Goal: Task Accomplishment & Management: Manage account settings

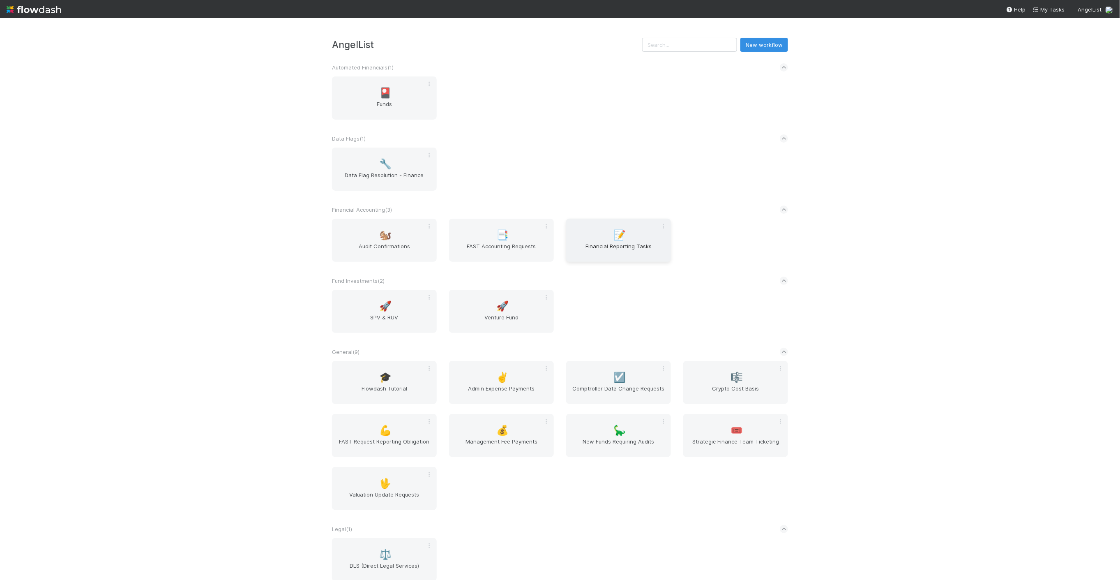
click at [625, 250] on span "Financial Reporting Tasks" at bounding box center [618, 250] width 98 height 16
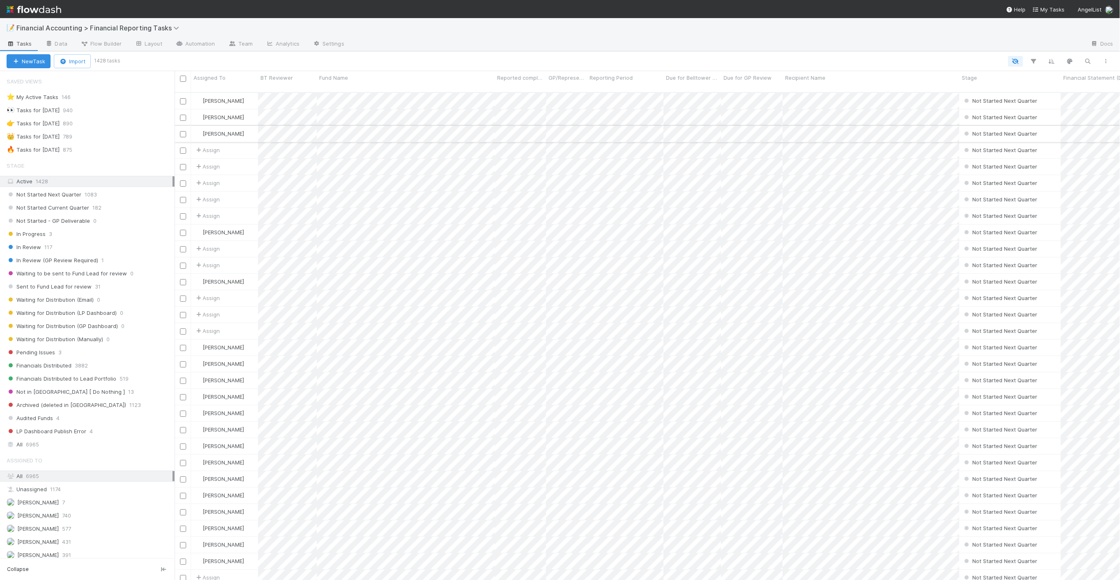
scroll to position [487, 938]
click at [167, 282] on div "Sent to Fund Lead for review 31" at bounding box center [87, 286] width 175 height 11
click at [1030, 62] on icon "button" at bounding box center [1034, 61] width 8 height 7
click at [897, 87] on icon "button" at bounding box center [895, 85] width 8 height 5
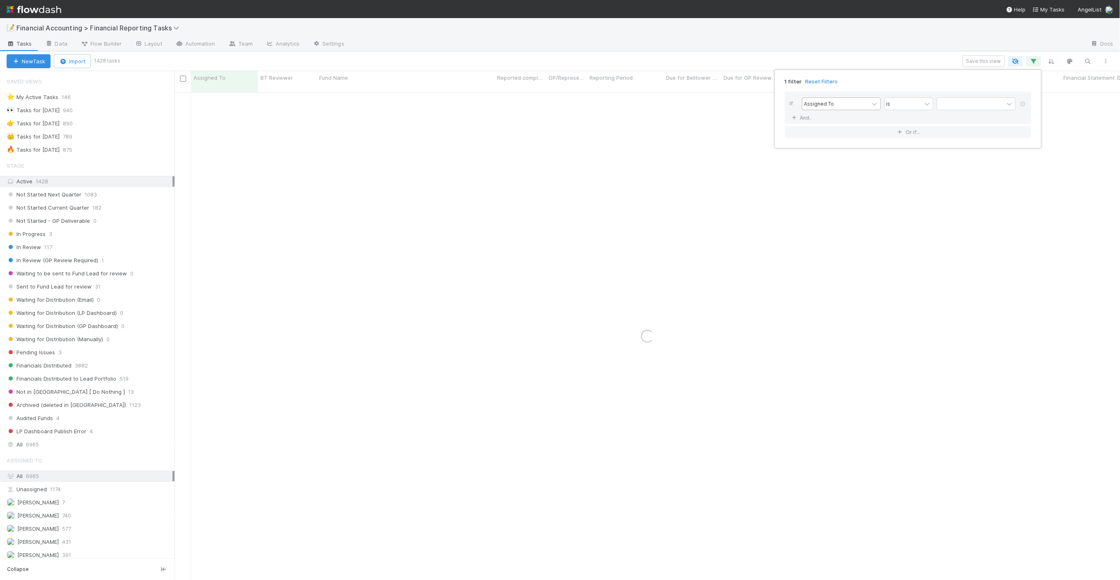
click at [844, 98] on div "Assigned To" at bounding box center [835, 104] width 67 height 12
click at [846, 222] on div "Quarterly Term" at bounding box center [841, 221] width 79 height 14
click at [48, 452] on div "1 filter Reset Filters If option Quarterly Term, selected. option Quarterly Ter…" at bounding box center [560, 290] width 1120 height 580
click at [1034, 58] on icon "button" at bounding box center [1034, 61] width 8 height 7
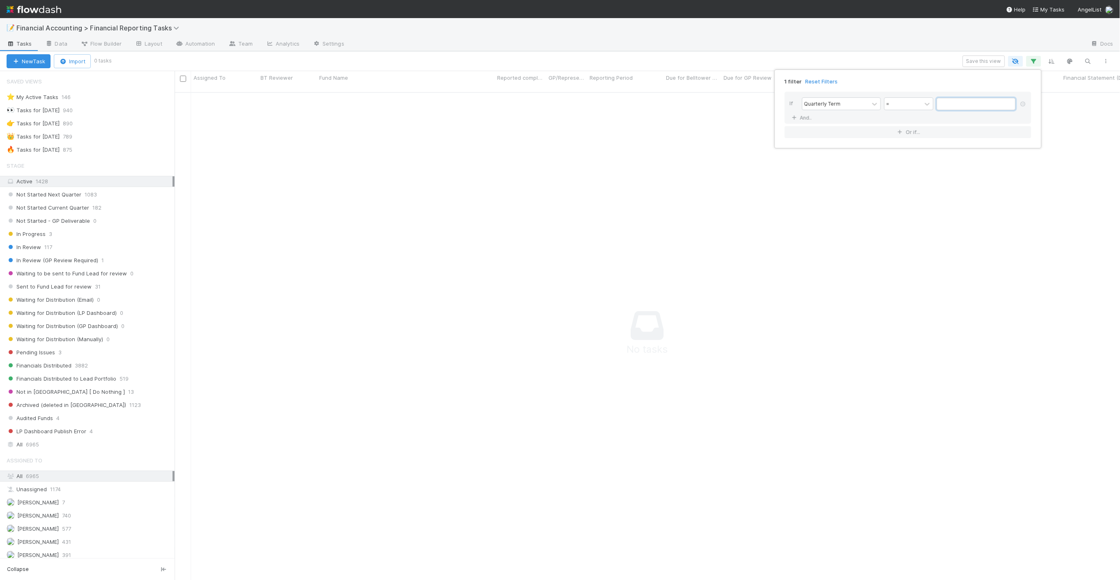
click at [944, 99] on input "text" at bounding box center [976, 104] width 79 height 12
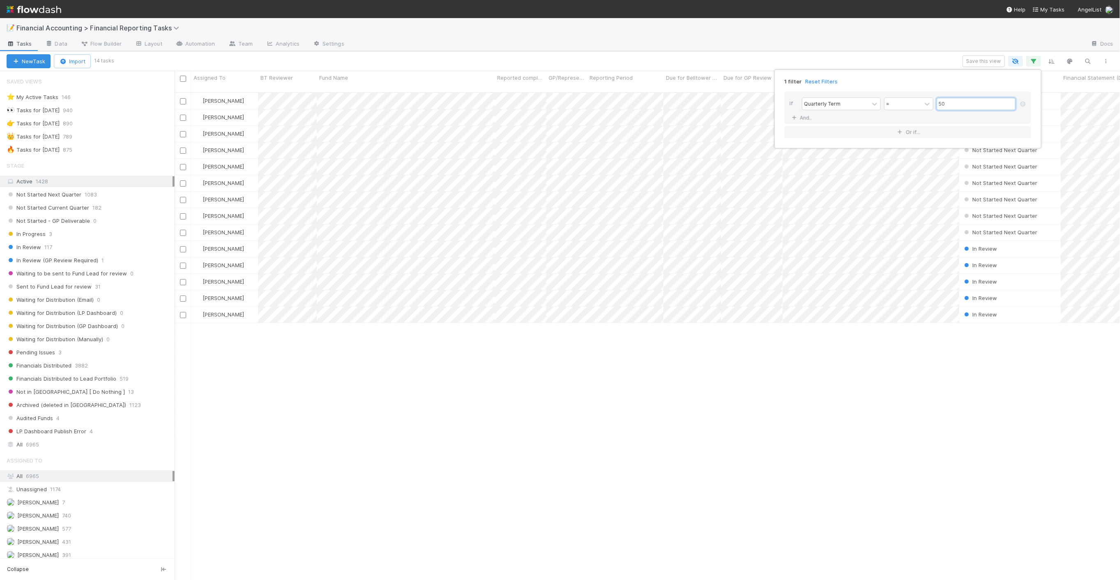
scroll to position [487, 938]
type input "50"
click at [479, 334] on div "1 filter Reset Filters If Quarterly Term = 50 And.. Or if..." at bounding box center [560, 290] width 1120 height 580
click at [44, 153] on div "🔥 Tasks for 2025-06-30" at bounding box center [33, 150] width 53 height 10
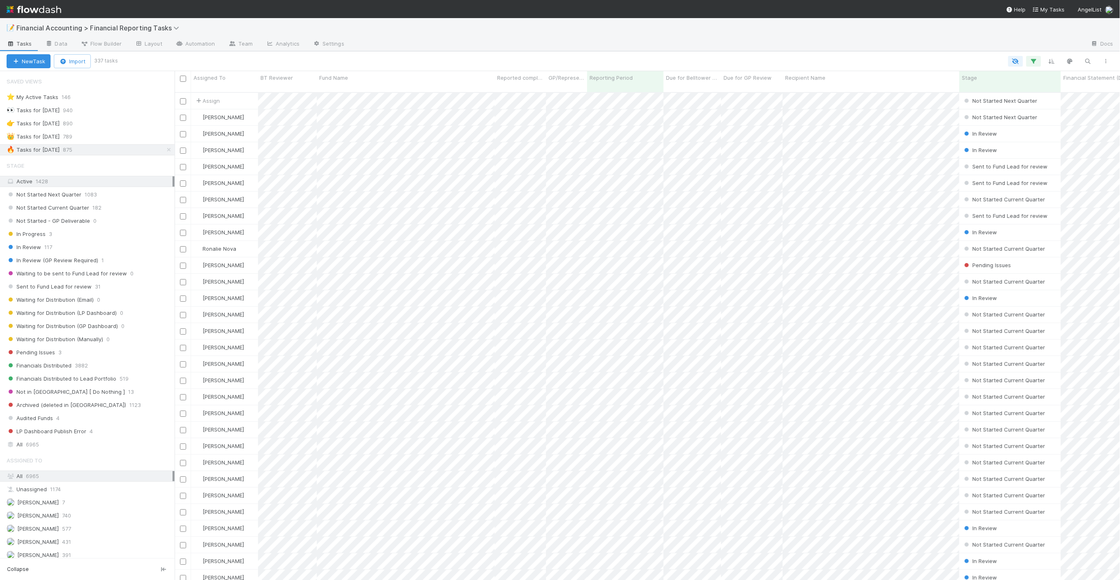
scroll to position [487, 938]
click at [1034, 59] on icon "button" at bounding box center [1034, 61] width 8 height 7
click at [795, 141] on icon at bounding box center [794, 142] width 8 height 5
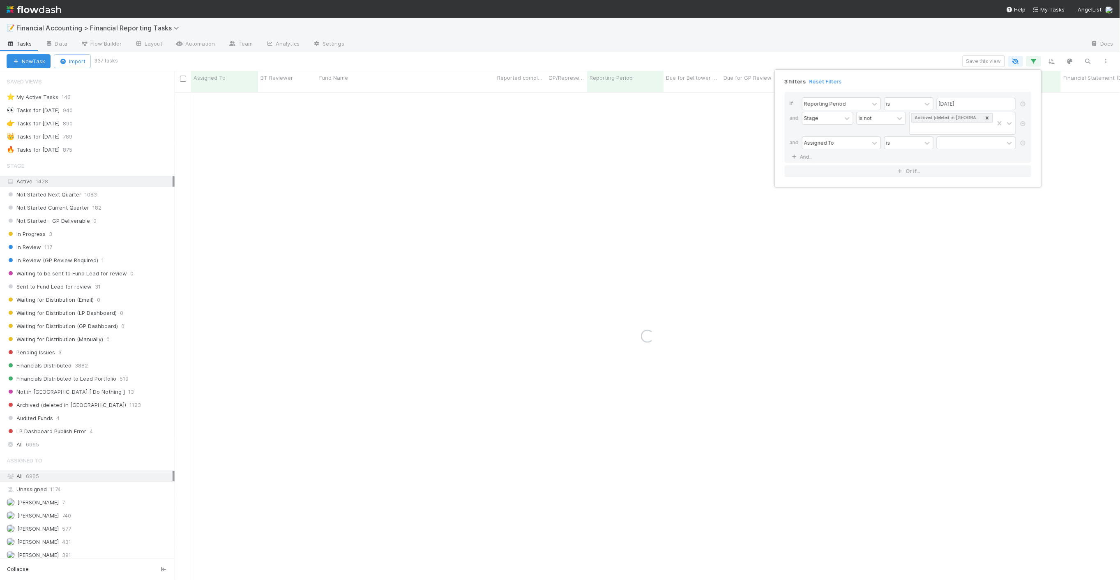
click at [845, 133] on div "Stage" at bounding box center [827, 123] width 51 height 23
click at [843, 146] on div "Assigned To" at bounding box center [835, 143] width 67 height 12
click at [839, 257] on div "Quarterly Term" at bounding box center [841, 260] width 79 height 14
click at [984, 138] on input "text" at bounding box center [976, 143] width 79 height 12
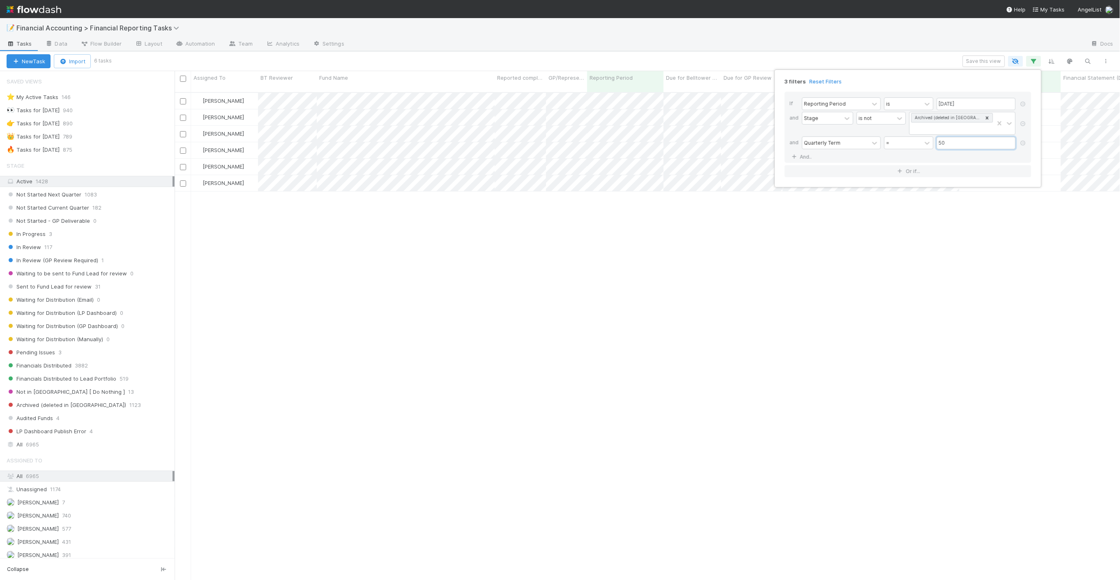
scroll to position [487, 938]
type input "50"
click at [629, 247] on div "3 filters Reset Filters If Reporting Period is 06/30/2025 and Stage is not Arch…" at bounding box center [560, 290] width 1120 height 580
click at [1030, 60] on icon "button" at bounding box center [1034, 61] width 8 height 7
drag, startPoint x: 913, startPoint y: 149, endPoint x: 876, endPoint y: 151, distance: 37.0
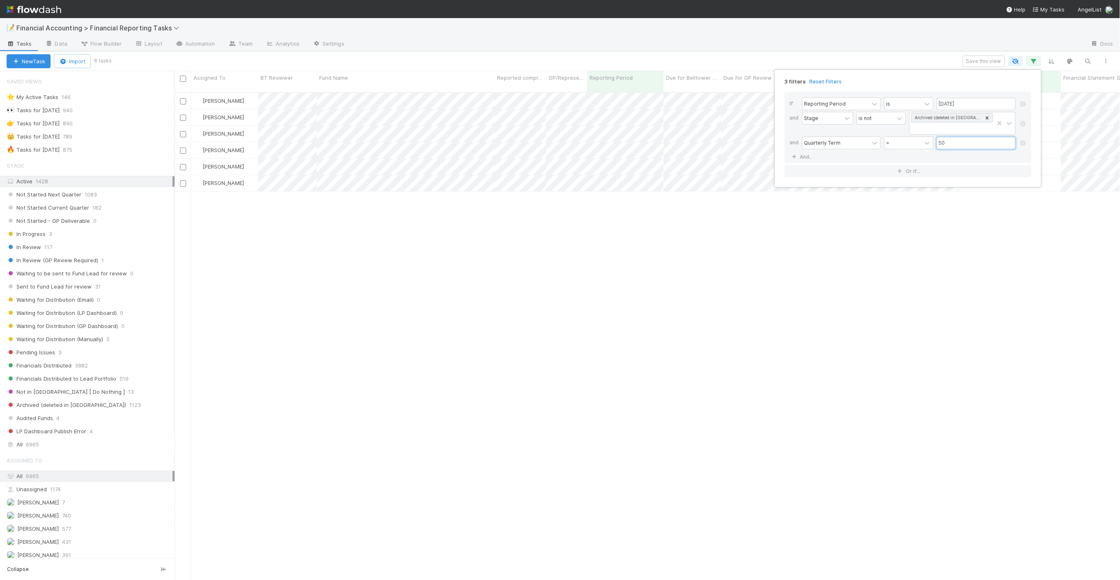
click at [877, 151] on div "If Reporting Period is 06/30/2025 and Stage is not Archived (deleted in CT) and…" at bounding box center [908, 127] width 246 height 71
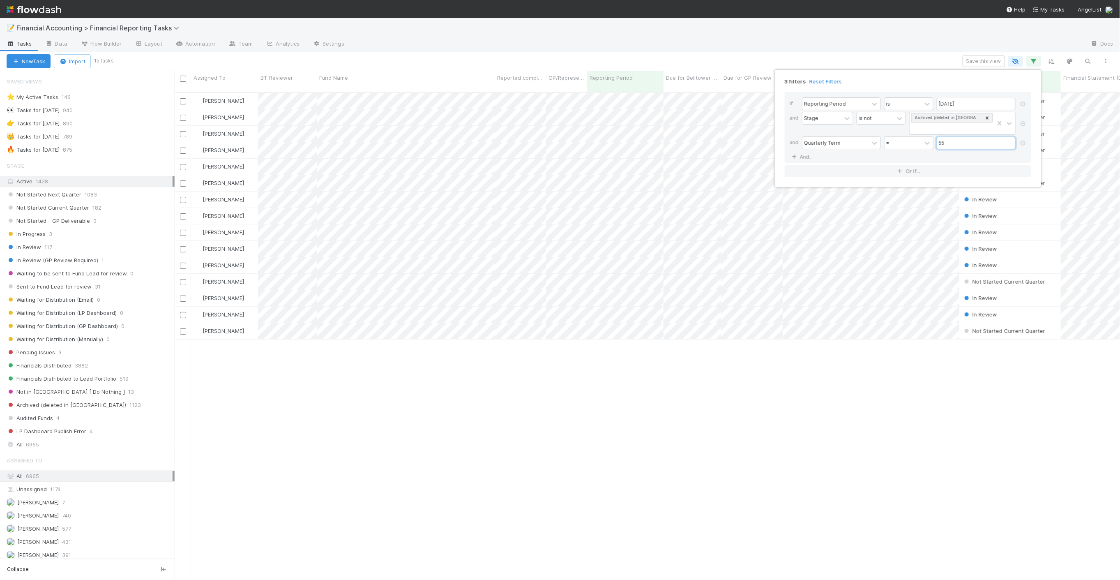
type input "55"
click at [735, 391] on div "3 filters Reset Filters If Reporting Period is 06/30/2025 and Stage is not Arch…" at bounding box center [560, 290] width 1120 height 580
click at [1034, 63] on icon "button" at bounding box center [1034, 61] width 8 height 7
click at [539, 450] on div "3 filters Reset Filters If Reporting Period is 06/30/2025 and Stage is not Arch…" at bounding box center [560, 290] width 1120 height 580
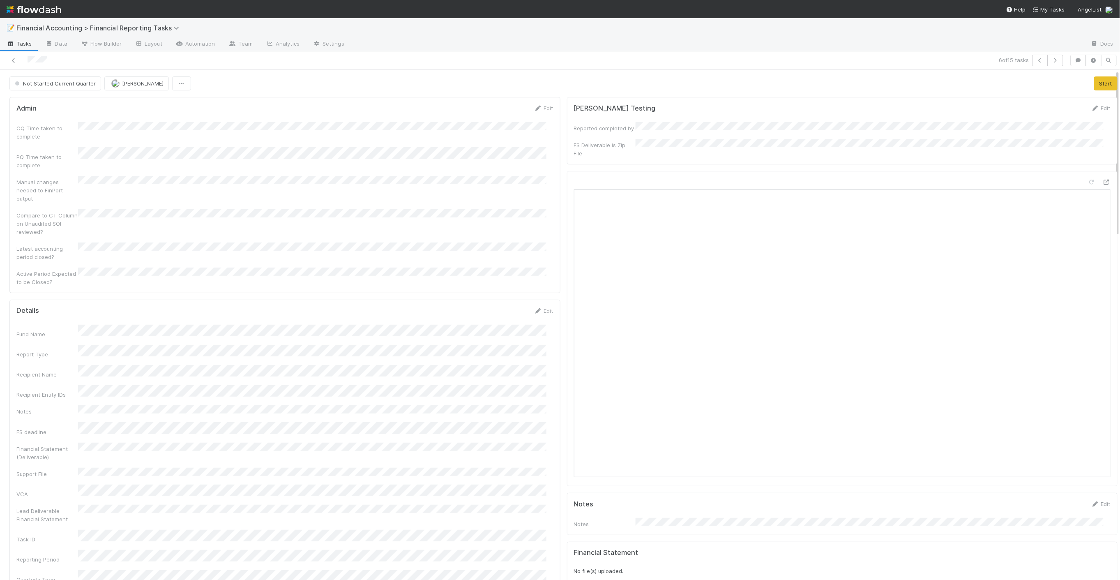
click at [13, 60] on icon at bounding box center [13, 60] width 8 height 5
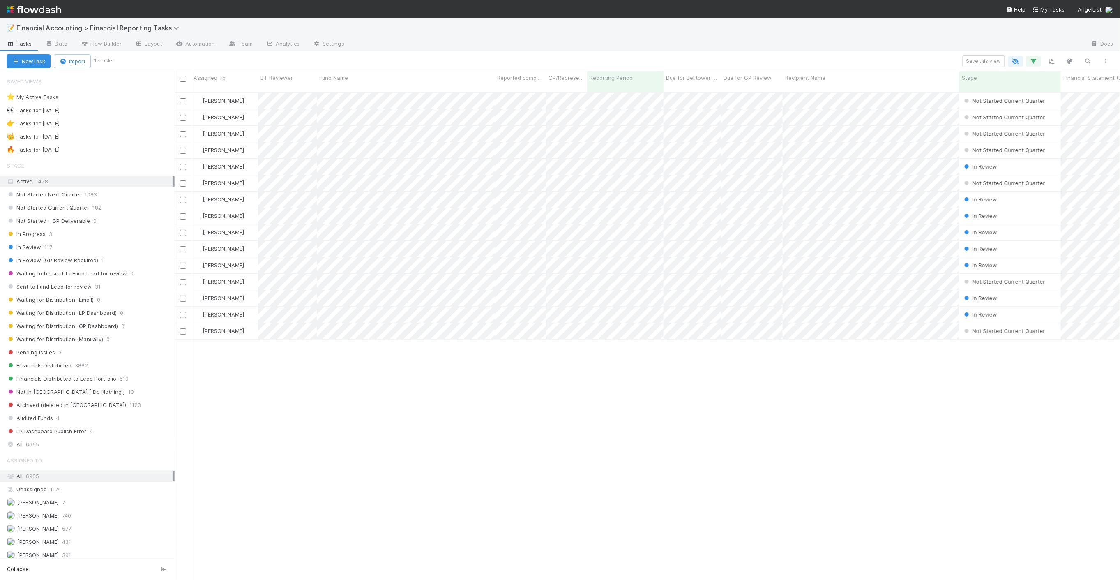
scroll to position [487, 938]
click at [520, 395] on div "Jacob Weiss Not Started Current Quarter 5/27/25, 11:53:32 AM 7/6/25, 1:09:22 AM…" at bounding box center [648, 340] width 946 height 494
click at [435, 365] on div "Jacob Weiss Not Started Current Quarter 5/27/25, 11:53:32 AM 7/6/25, 1:09:22 AM…" at bounding box center [648, 340] width 946 height 494
click at [76, 262] on span "In Review (GP Review Required)" at bounding box center [53, 260] width 92 height 10
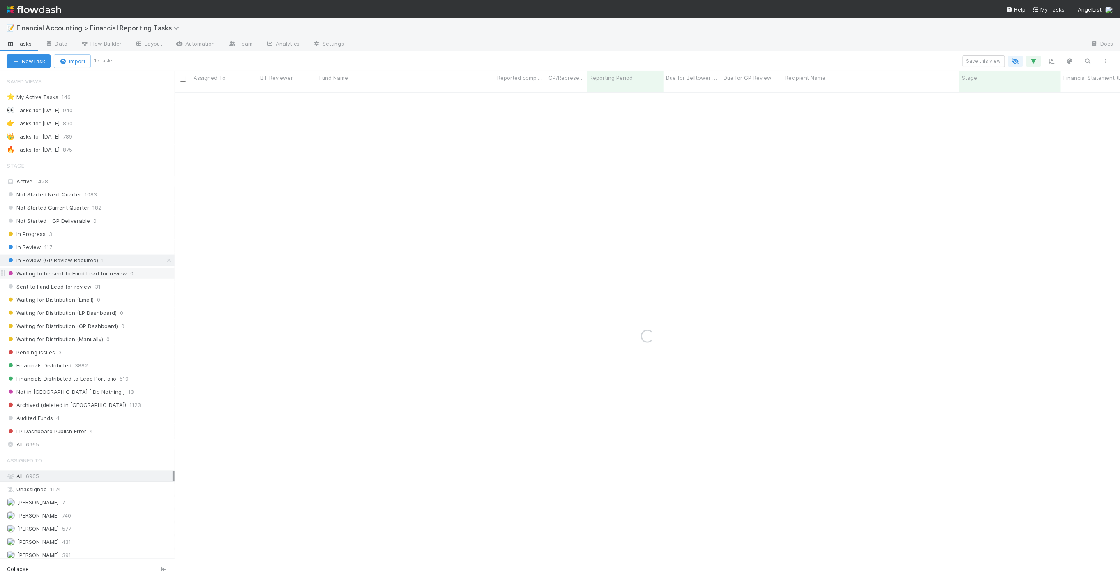
click at [71, 275] on span "Waiting to be sent to Fund Lead for review" at bounding box center [67, 273] width 120 height 10
click at [73, 288] on span "Sent to Fund Lead for review" at bounding box center [49, 286] width 85 height 10
click at [1033, 58] on icon "button" at bounding box center [1034, 61] width 8 height 7
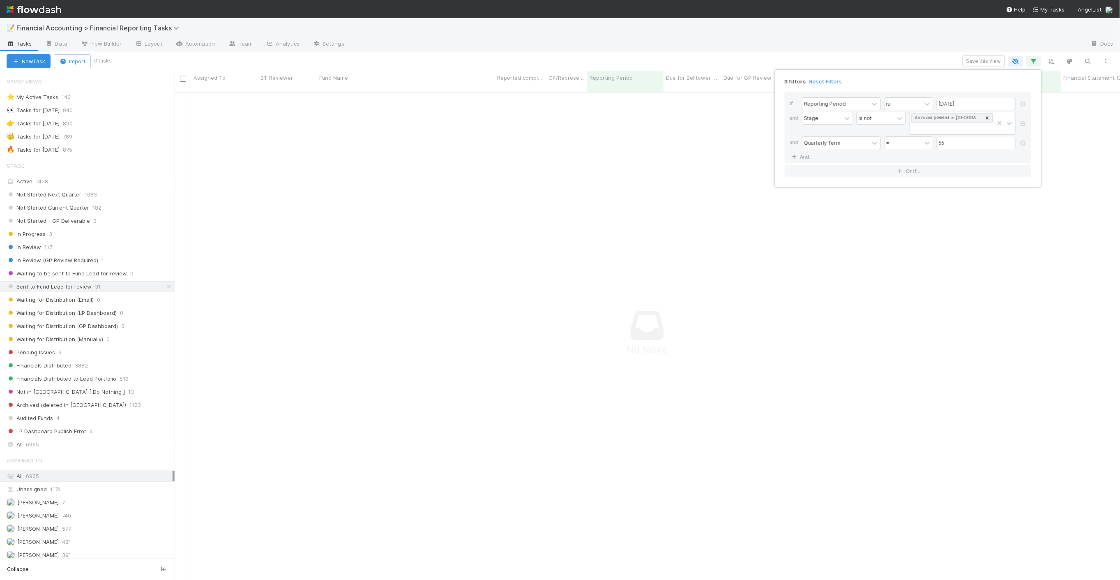
click at [46, 282] on div "3 filters Reset Filters If Reporting Period is 06/30/2025 and Stage is not Arch…" at bounding box center [560, 290] width 1120 height 580
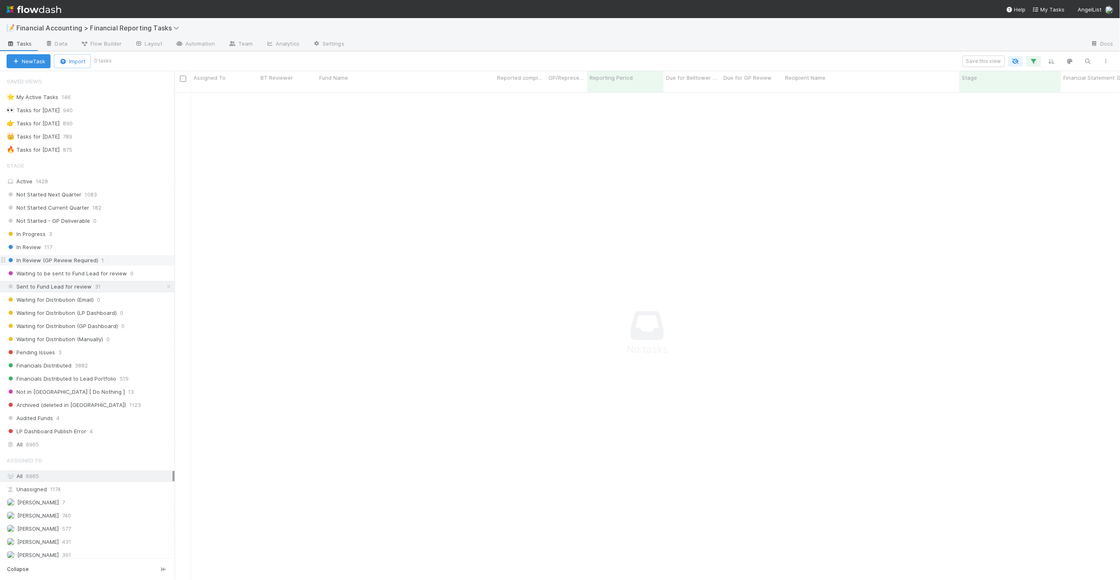
click at [49, 263] on span "In Review (GP Review Required)" at bounding box center [53, 260] width 92 height 10
click at [78, 291] on span "Sent to Fund Lead for review" at bounding box center [49, 286] width 85 height 10
click at [59, 233] on div "In Progress 3" at bounding box center [91, 234] width 168 height 10
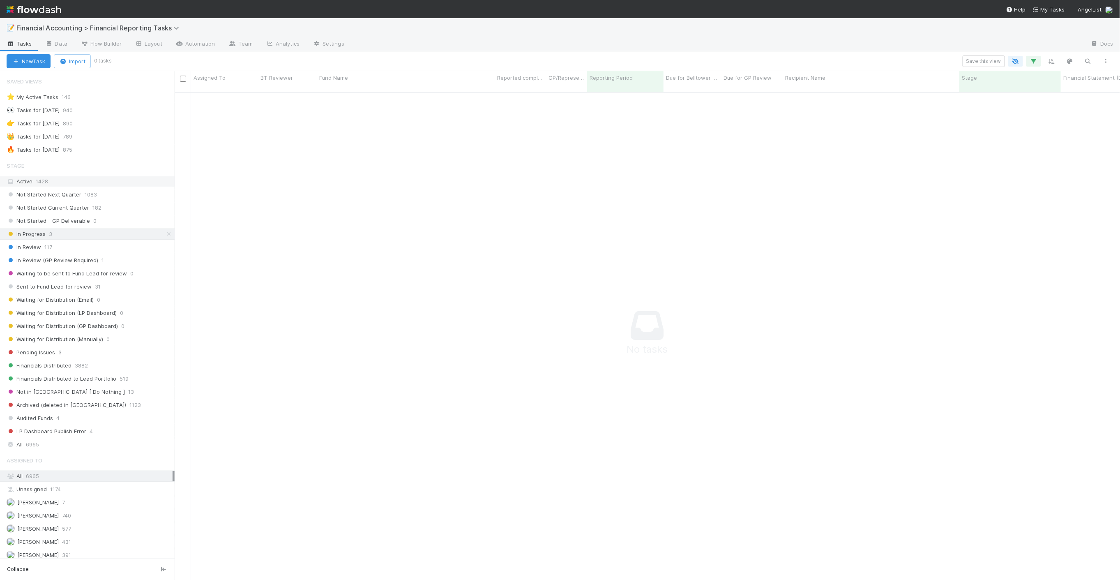
click at [71, 183] on div "Active 1428" at bounding box center [90, 181] width 166 height 10
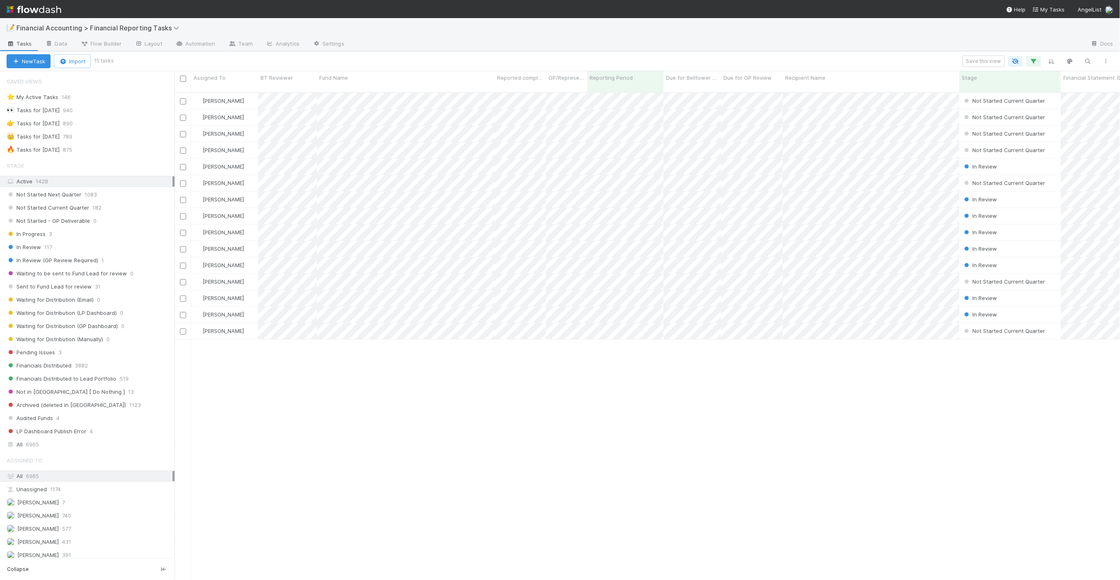
scroll to position [487, 938]
click at [184, 98] on input "checkbox" at bounding box center [183, 101] width 6 height 6
click at [182, 115] on input "checkbox" at bounding box center [183, 118] width 6 height 6
click at [180, 131] on input "checkbox" at bounding box center [183, 134] width 6 height 6
click at [182, 180] on input "checkbox" at bounding box center [183, 183] width 6 height 6
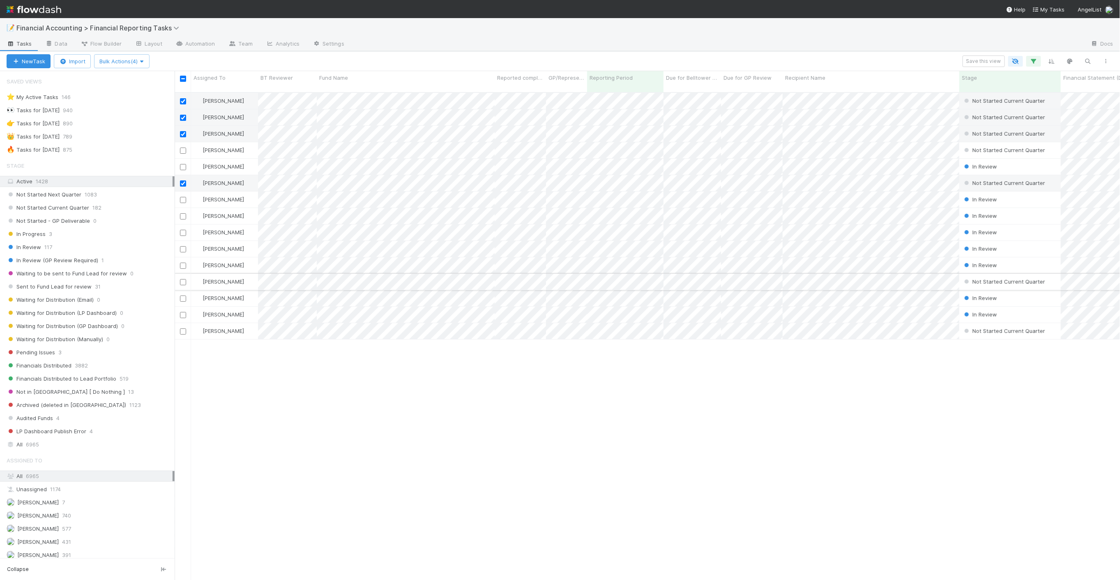
click at [182, 279] on input "checkbox" at bounding box center [183, 282] width 6 height 6
click at [140, 64] on span "Bulk Actions (5)" at bounding box center [121, 61] width 45 height 7
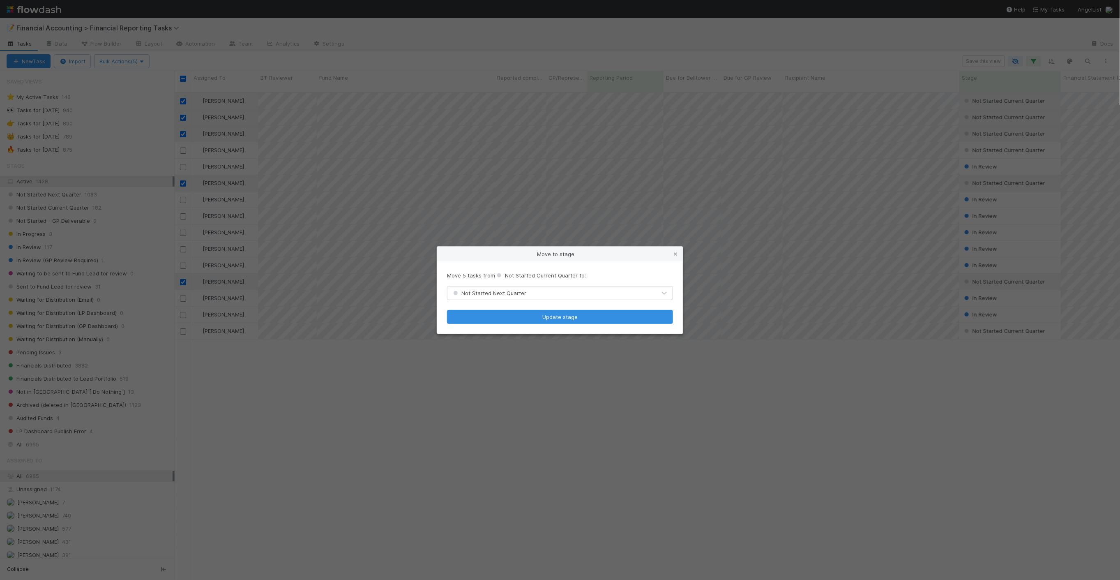
click at [541, 290] on div "Not Started Next Quarter" at bounding box center [551, 292] width 209 height 13
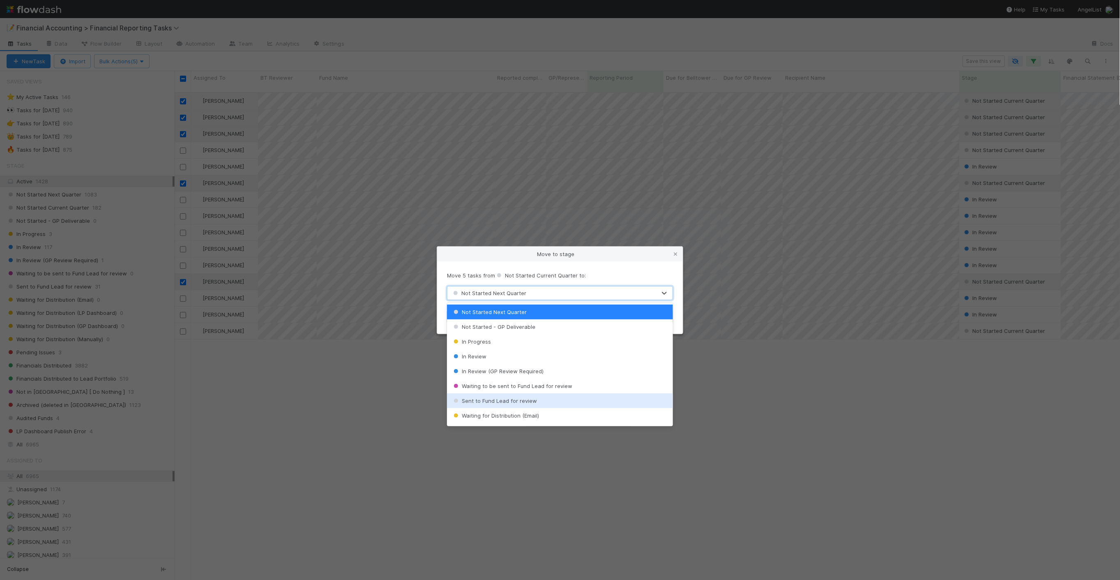
click at [515, 403] on span "Sent to Fund Lead for review" at bounding box center [494, 400] width 85 height 7
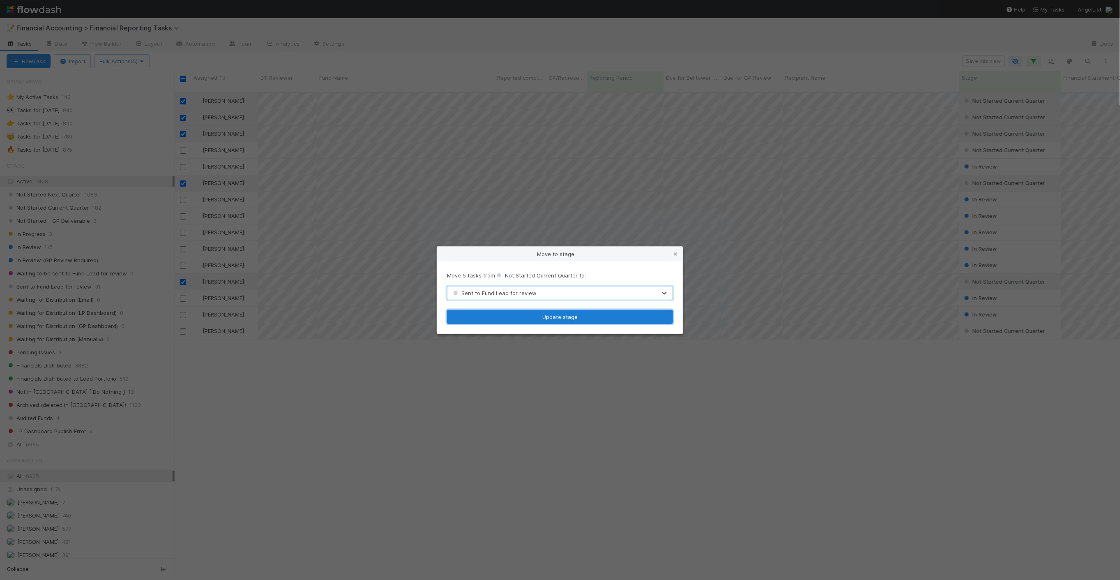
click at [511, 317] on button "Update stage" at bounding box center [560, 317] width 226 height 14
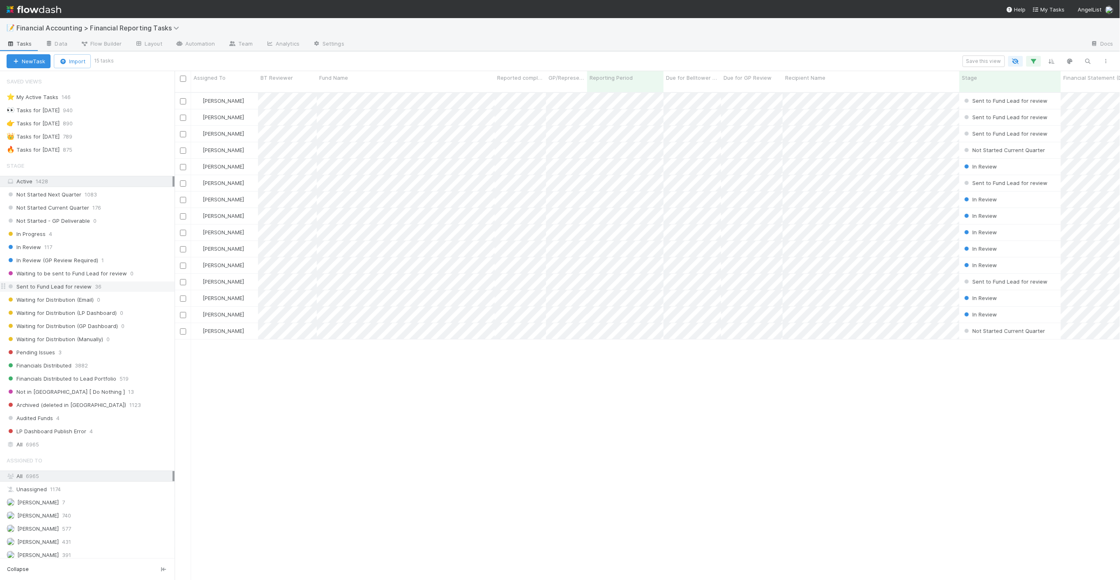
click at [96, 285] on span "36" at bounding box center [98, 286] width 7 height 10
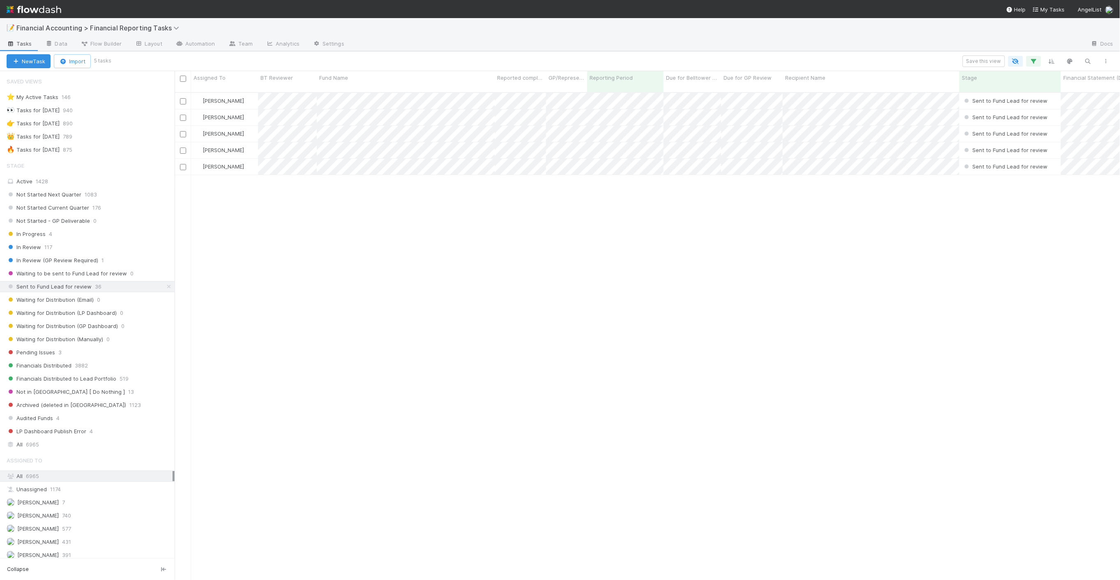
scroll to position [487, 938]
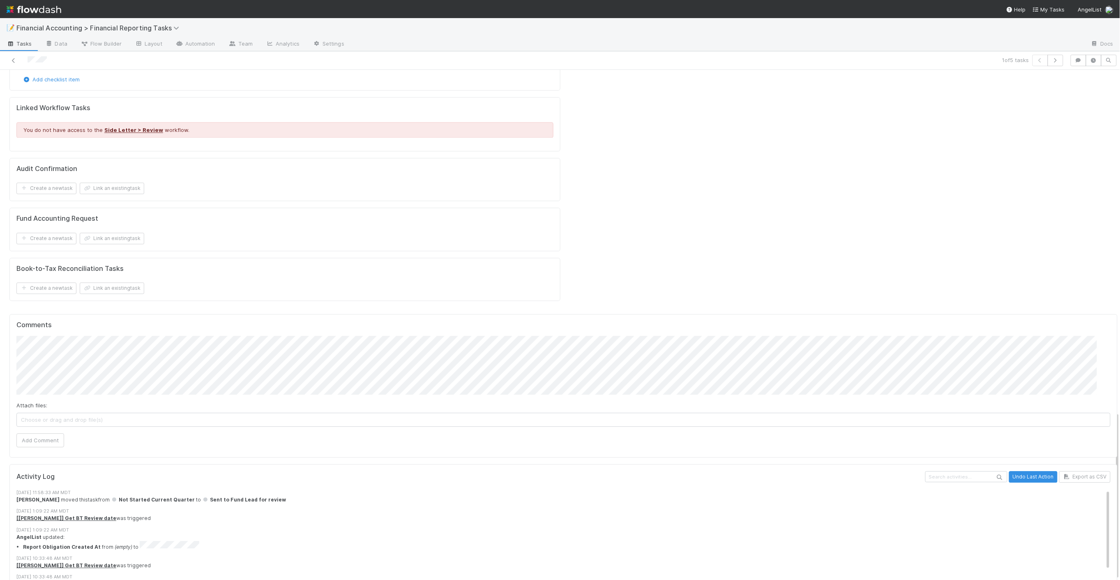
scroll to position [1037, 0]
click at [52, 428] on button "Add Comment" at bounding box center [40, 435] width 48 height 14
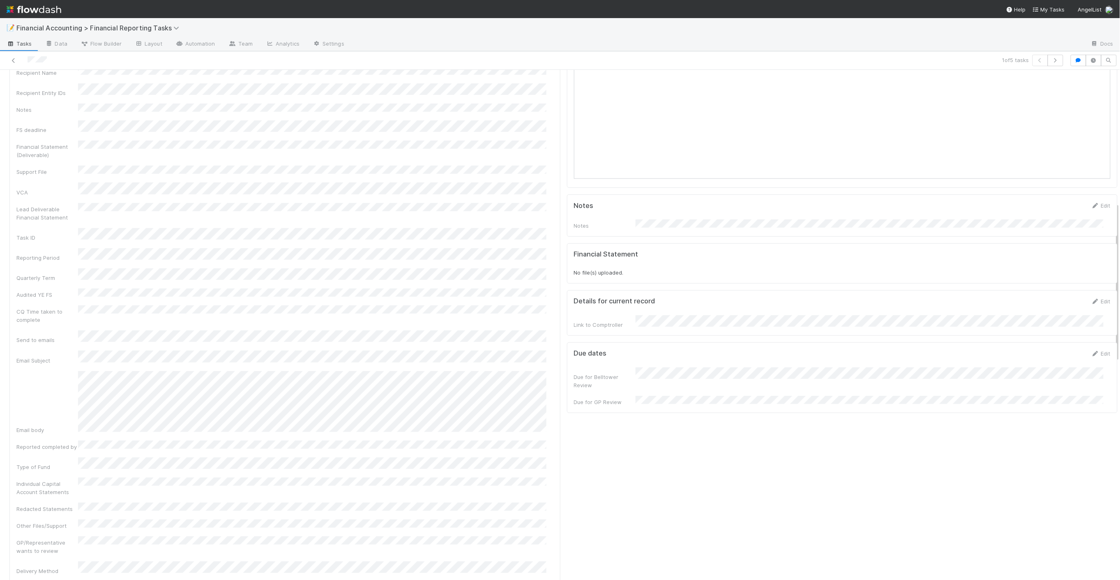
scroll to position [78, 0]
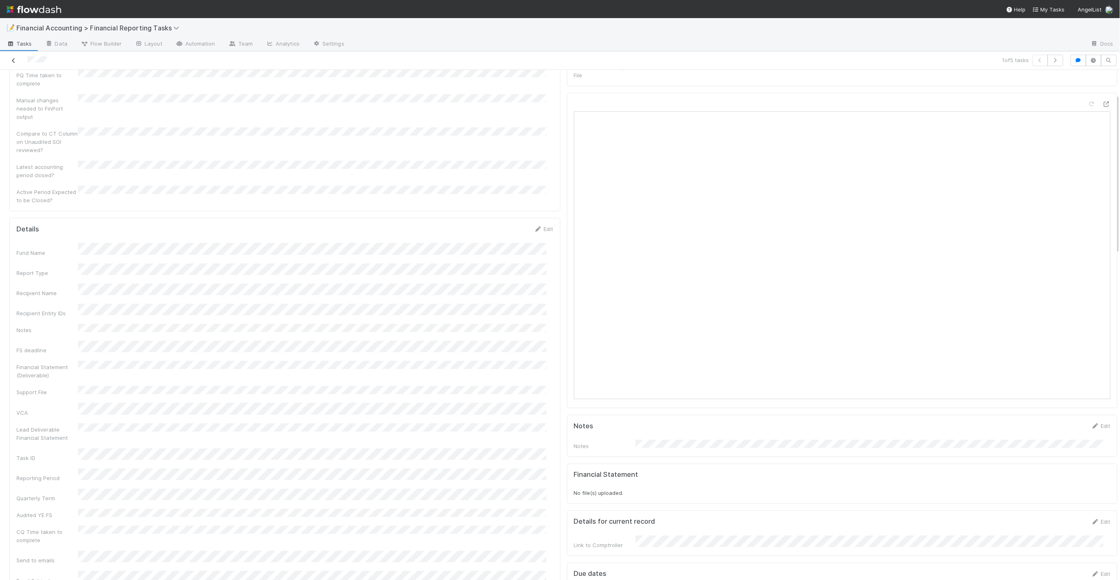
click at [14, 58] on icon at bounding box center [13, 60] width 8 height 5
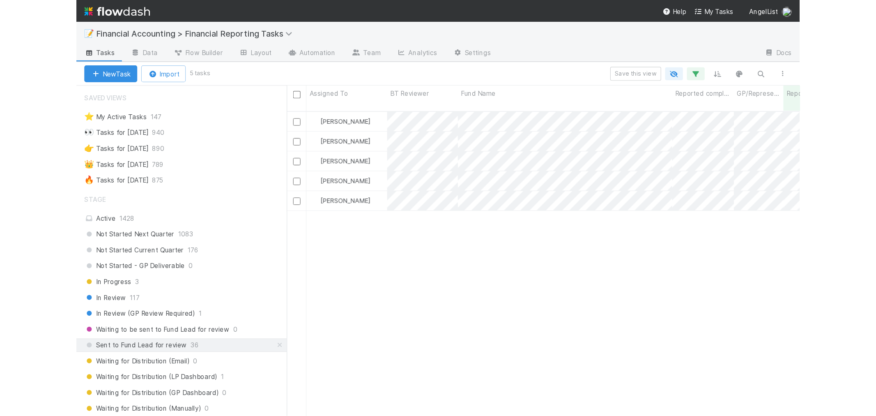
scroll to position [323, 695]
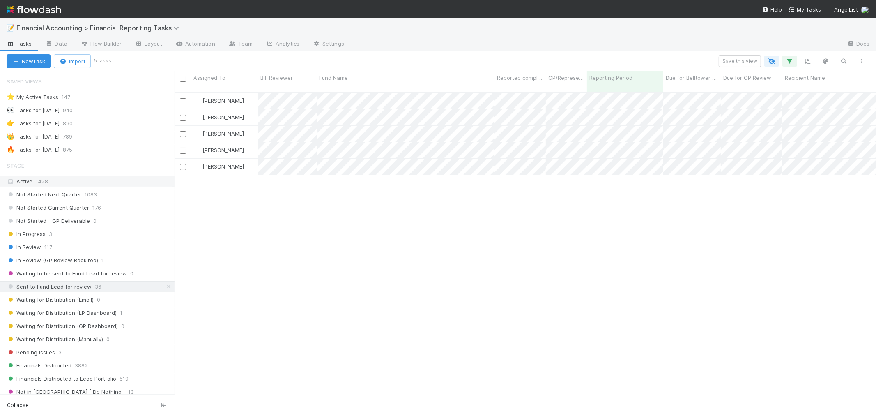
click at [96, 186] on div "Active 1428" at bounding box center [90, 181] width 166 height 10
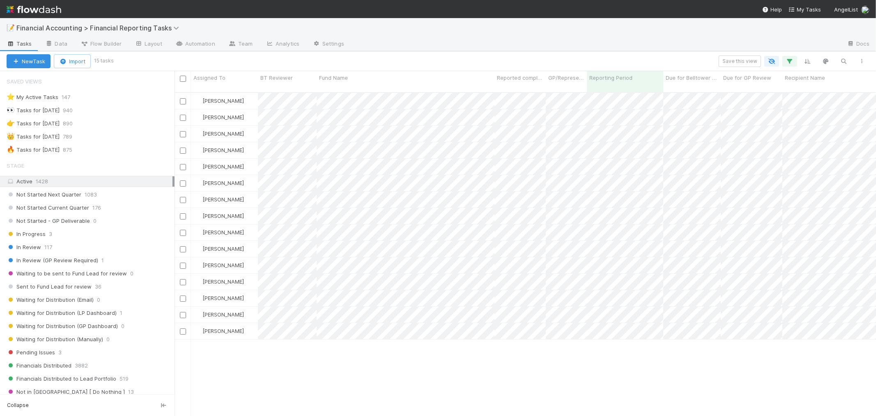
scroll to position [323, 695]
click at [789, 64] on icon "button" at bounding box center [790, 61] width 8 height 7
click at [558, 155] on link "And.." at bounding box center [559, 157] width 26 height 12
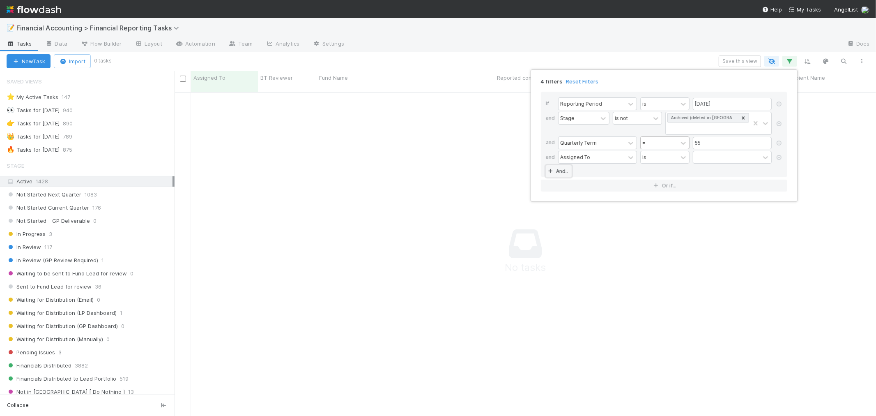
scroll to position [317, 688]
click at [678, 142] on div "=" at bounding box center [664, 142] width 49 height 13
click at [657, 212] on div "≤" at bounding box center [664, 218] width 49 height 14
drag, startPoint x: 704, startPoint y: 145, endPoint x: 674, endPoint y: 141, distance: 29.8
click at [677, 142] on div "Quarterly Term option ≤, selected. 0 results available. Select is focused ,type…" at bounding box center [666, 143] width 217 height 14
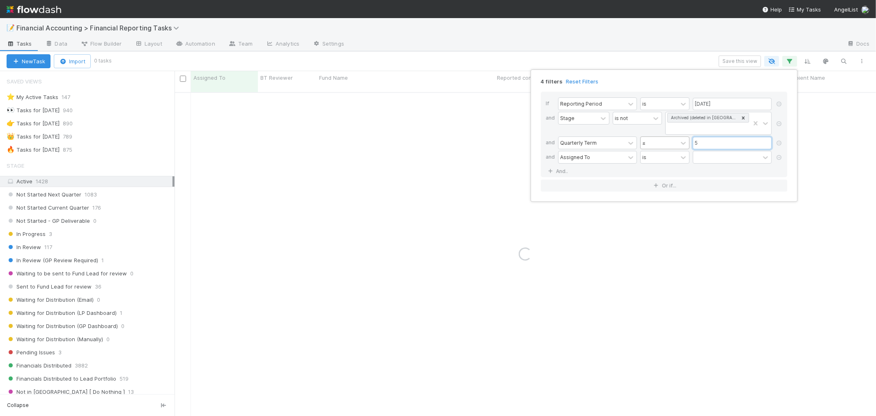
type input "55"
click at [776, 159] on icon at bounding box center [779, 157] width 8 height 5
click at [432, 60] on div "3 filters Reset Filters If Reporting Period is 06/30/2025 and Stage is not Arch…" at bounding box center [438, 208] width 876 height 416
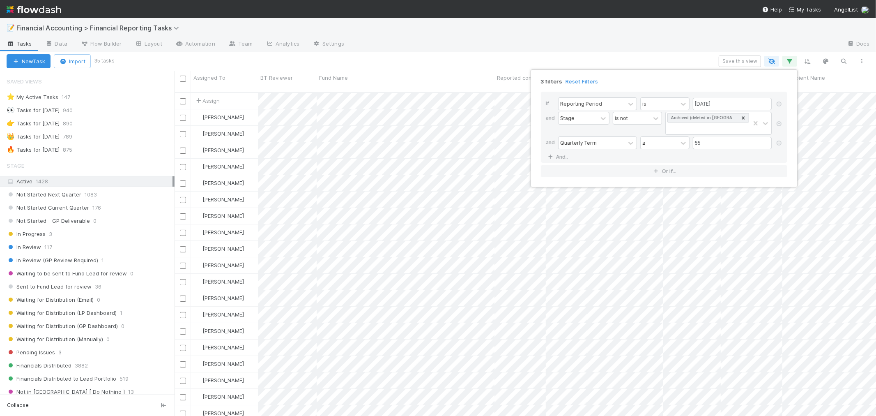
scroll to position [323, 695]
click at [171, 112] on div "3 filters Reset Filters If Reporting Period is 06/30/2025 and Stage is not Arch…" at bounding box center [438, 208] width 876 height 416
click at [177, 126] on div at bounding box center [183, 134] width 16 height 16
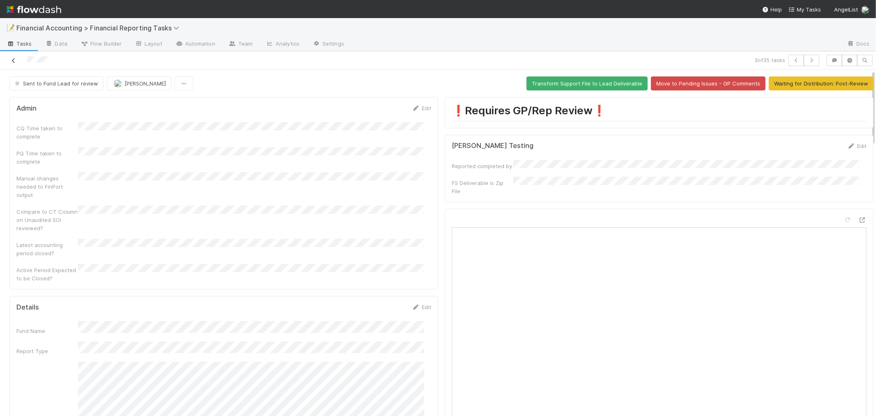
click at [13, 58] on icon at bounding box center [13, 60] width 8 height 5
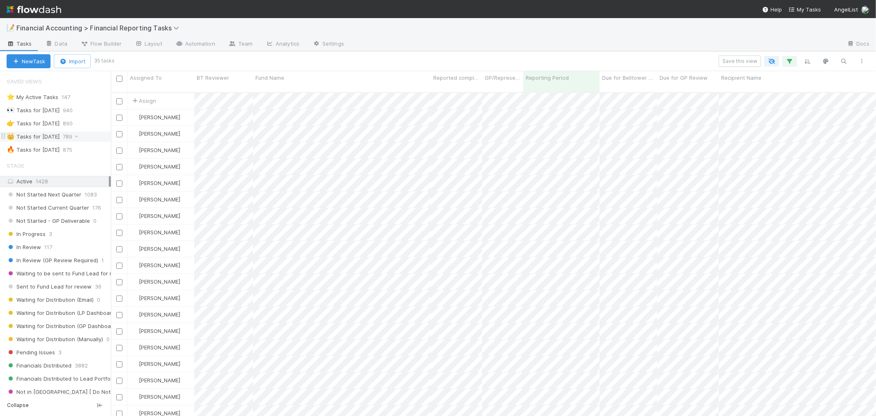
scroll to position [7, 7]
drag, startPoint x: 176, startPoint y: 149, endPoint x: 88, endPoint y: 141, distance: 87.9
click at [89, 141] on div "Saved Views ⭐ My Active Tasks 147 👀 Tasks for 2023-12-31 940 👉 Tasks for 2024-1…" at bounding box center [55, 243] width 111 height 345
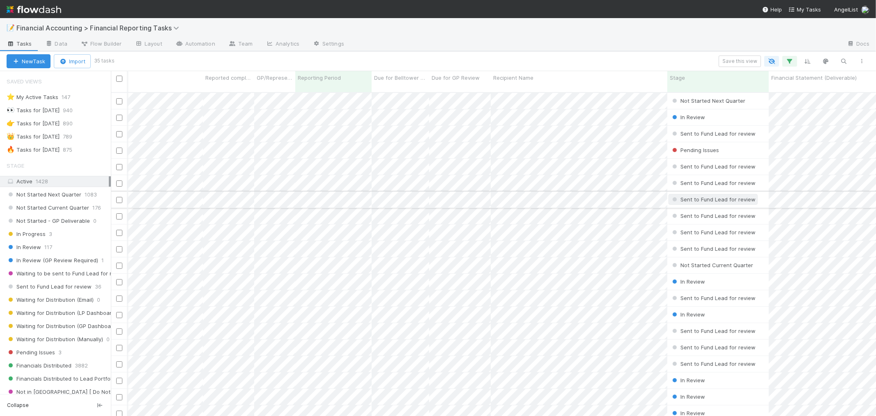
scroll to position [0, 326]
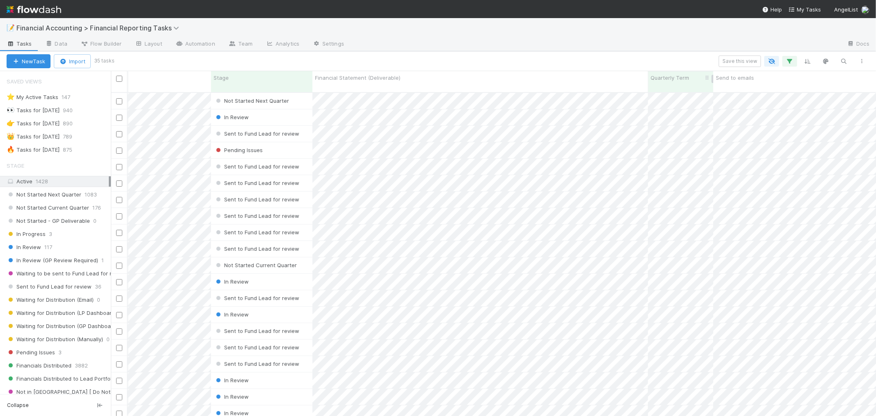
drag, startPoint x: 694, startPoint y: 77, endPoint x: 664, endPoint y: 81, distance: 30.6
click at [664, 81] on div "Quarterly Term" at bounding box center [681, 78] width 61 height 8
click at [683, 55] on div "Sort Lower → Higher Sort Higher → Lower Hide Edit field Delete field" at bounding box center [438, 208] width 876 height 416
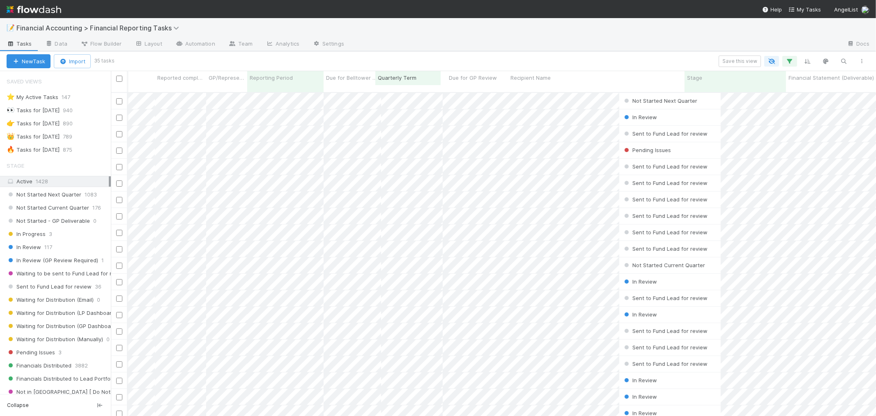
drag, startPoint x: 554, startPoint y: 77, endPoint x: 433, endPoint y: 80, distance: 120.4
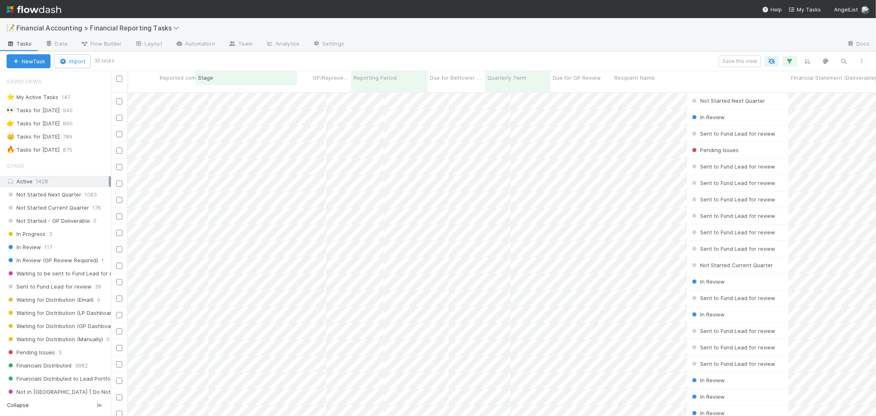
drag, startPoint x: 781, startPoint y: 78, endPoint x: 290, endPoint y: 79, distance: 491.3
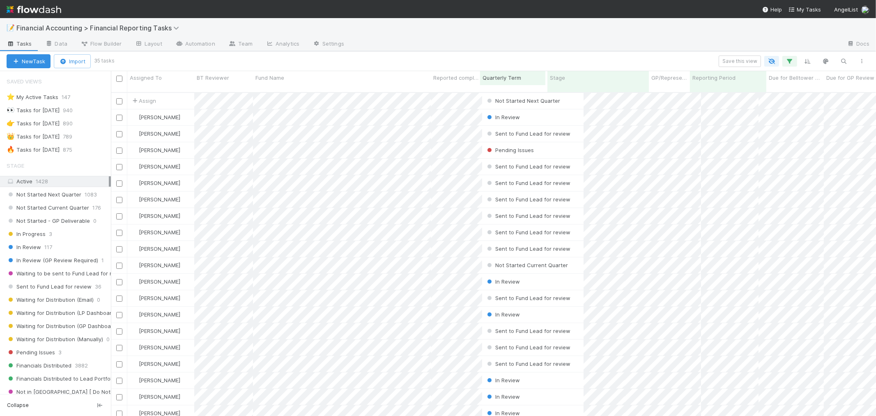
drag, startPoint x: 818, startPoint y: 78, endPoint x: 539, endPoint y: 78, distance: 278.5
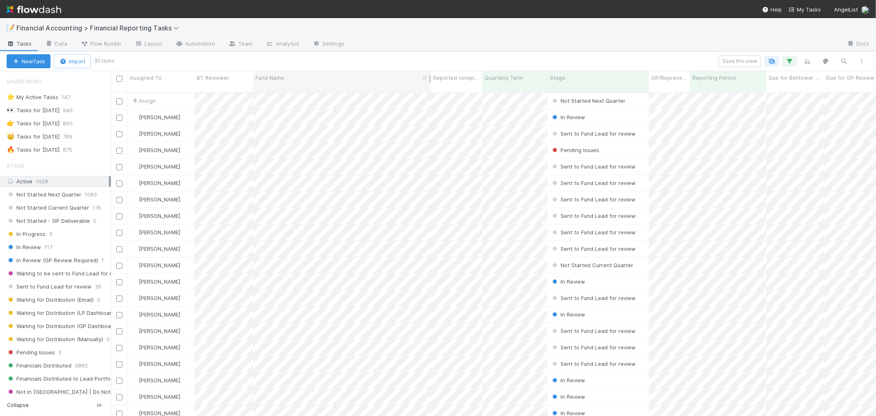
click at [298, 74] on div "Fund Name" at bounding box center [342, 78] width 173 height 8
click at [282, 89] on div "Sort A → Z" at bounding box center [303, 93] width 94 height 12
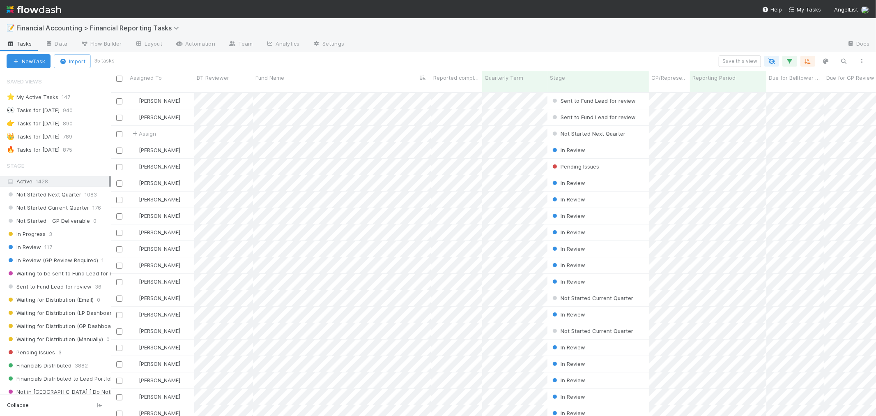
click at [384, 59] on div "Save this view" at bounding box center [492, 61] width 758 height 12
click at [792, 60] on icon "button" at bounding box center [790, 61] width 8 height 7
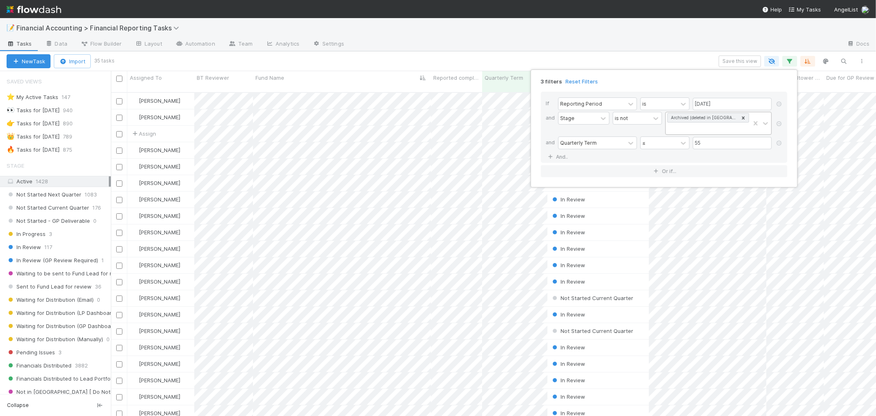
click at [715, 127] on div "Archived (deleted in CT)" at bounding box center [708, 123] width 84 height 22
click at [712, 130] on div "Archived (deleted in CT)" at bounding box center [708, 123] width 84 height 22
click at [650, 117] on div "is not" at bounding box center [631, 118] width 37 height 12
click at [659, 138] on div "is" at bounding box center [664, 136] width 49 height 14
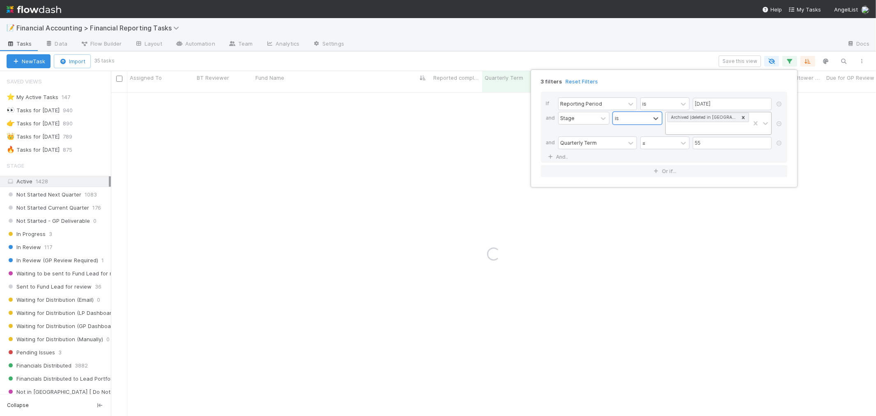
click at [742, 116] on icon at bounding box center [744, 118] width 6 height 6
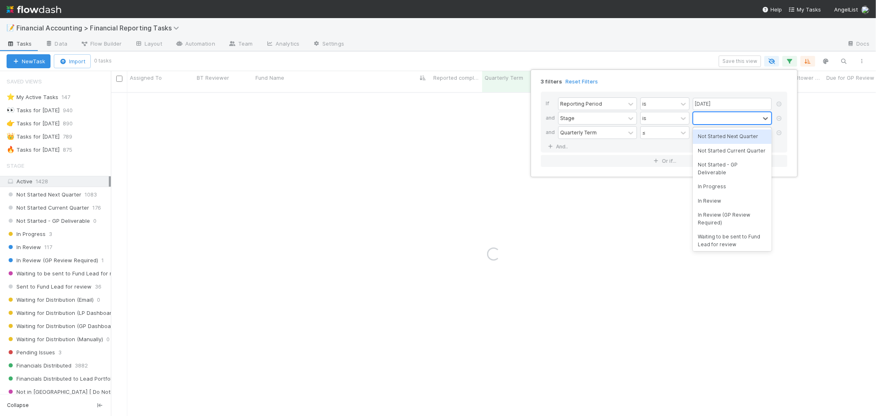
click at [724, 121] on div at bounding box center [726, 118] width 67 height 12
click at [715, 139] on div "Not Started Next Quarter" at bounding box center [732, 136] width 79 height 14
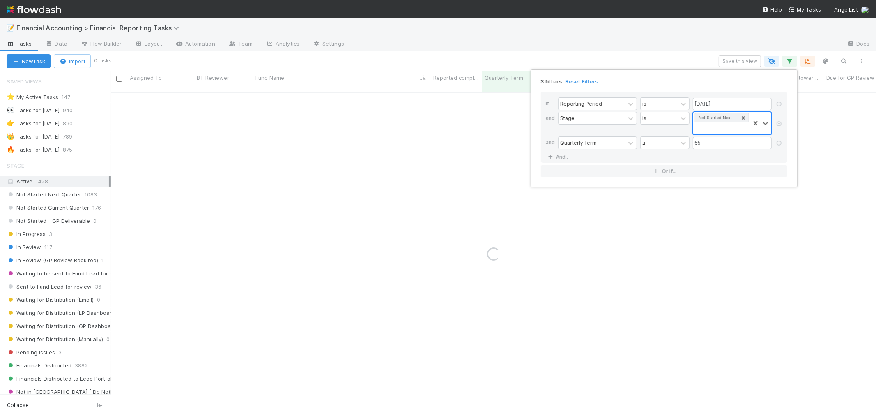
click at [717, 126] on div "Not Started Next Quarter" at bounding box center [721, 123] width 57 height 22
click at [719, 145] on div "Not Started Current Quarter" at bounding box center [732, 147] width 79 height 14
drag, startPoint x: 712, startPoint y: 138, endPoint x: 713, endPoint y: 146, distance: 8.3
click at [713, 138] on div "Not Started Next Quarter Not Started Current Quarter" at bounding box center [721, 128] width 57 height 32
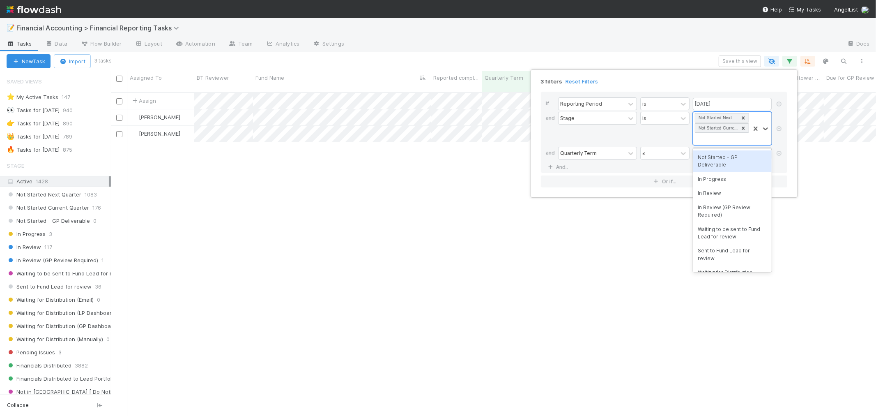
click at [714, 162] on div "Not Started - GP Deliverable" at bounding box center [732, 161] width 79 height 22
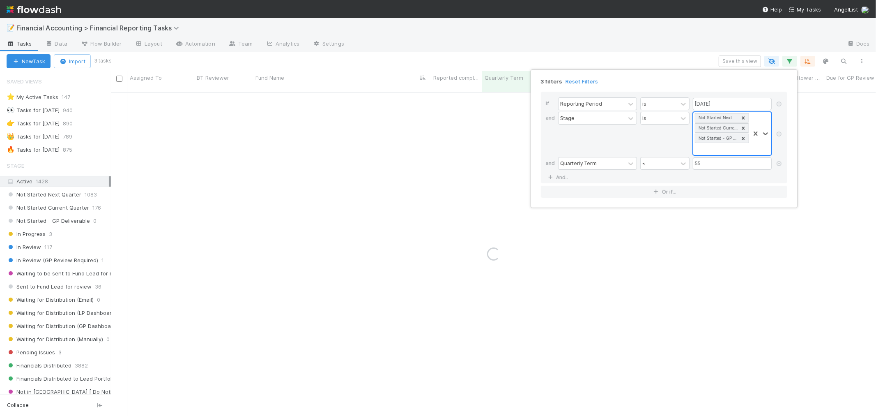
click at [713, 150] on div "Not Started Next Quarter Not Started Current Quarter Not Started - GP Deliverab…" at bounding box center [721, 133] width 57 height 43
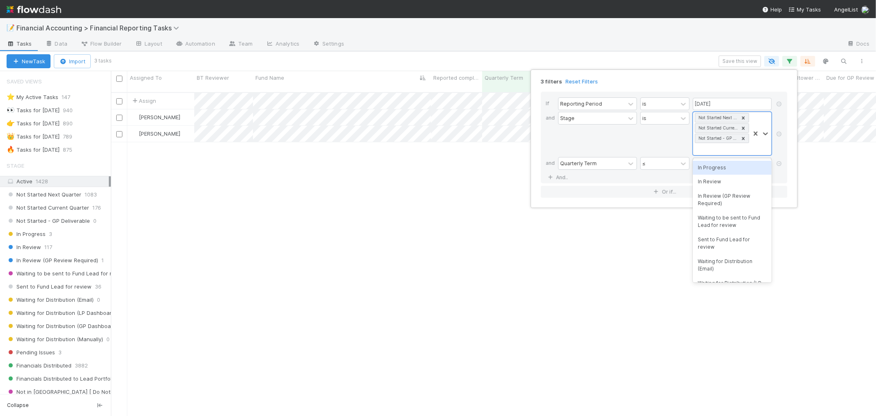
click at [717, 170] on div "In Progress" at bounding box center [732, 168] width 79 height 14
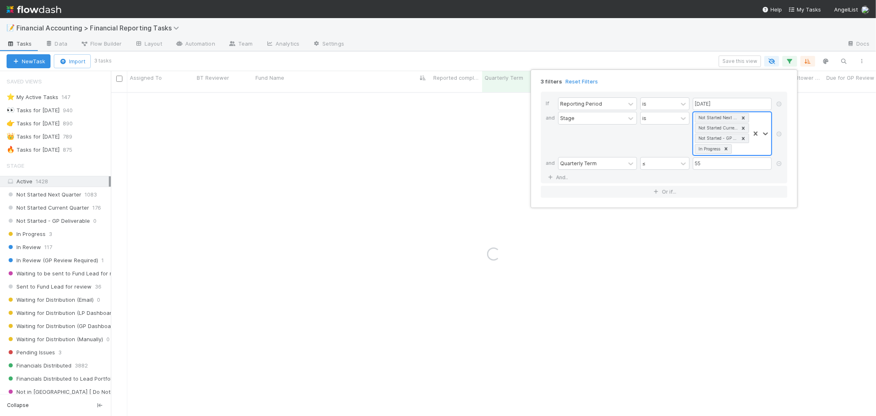
click at [740, 150] on div "Not Started Next Quarter Not Started Current Quarter Not Started - GP Deliverab…" at bounding box center [721, 133] width 57 height 43
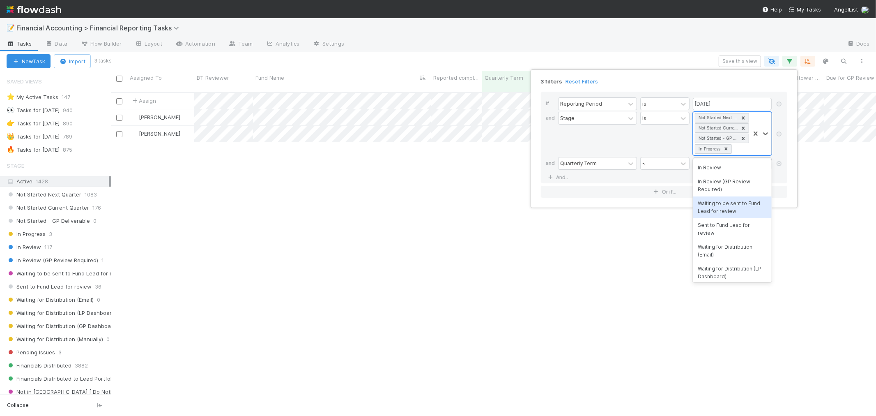
click at [731, 204] on div "Waiting to be sent to Fund Lead for review" at bounding box center [732, 207] width 79 height 22
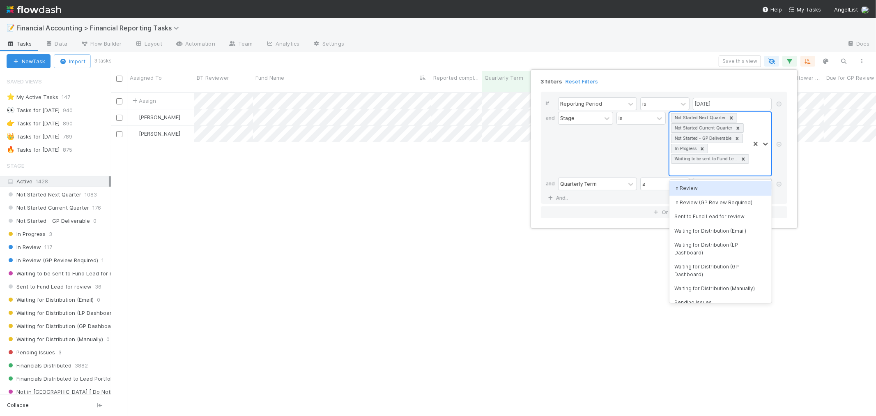
click at [733, 172] on div "Not Started Next Quarter Not Started Current Quarter Not Started - GP Deliverab…" at bounding box center [710, 143] width 81 height 63
click at [716, 216] on div "Sent to Fund Lead for review" at bounding box center [721, 217] width 102 height 14
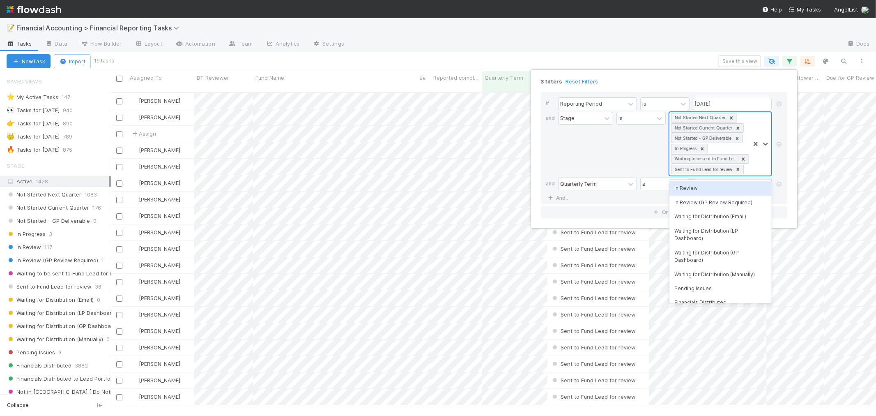
click at [755, 171] on div at bounding box center [760, 143] width 21 height 63
click at [649, 56] on div "3 filters Reset Filters If Reporting Period is 06/30/2025 and Stage is option S…" at bounding box center [438, 208] width 876 height 416
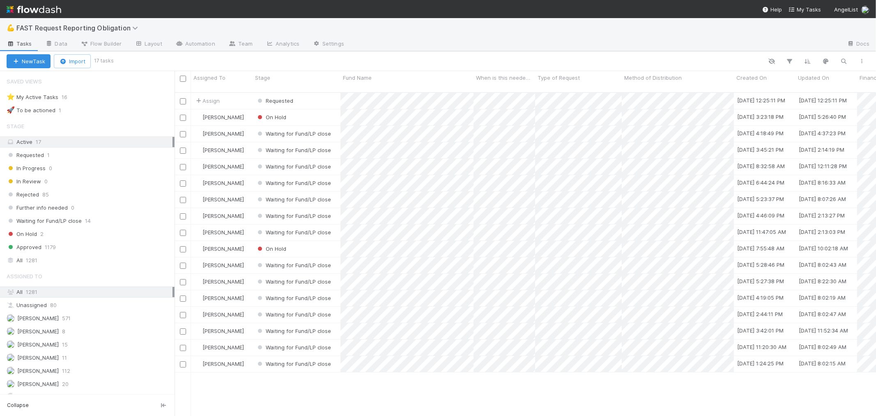
drag, startPoint x: 431, startPoint y: 54, endPoint x: 431, endPoint y: 67, distance: 13.1
click at [431, 54] on div "New Task Import 17 tasks" at bounding box center [438, 61] width 876 height 20
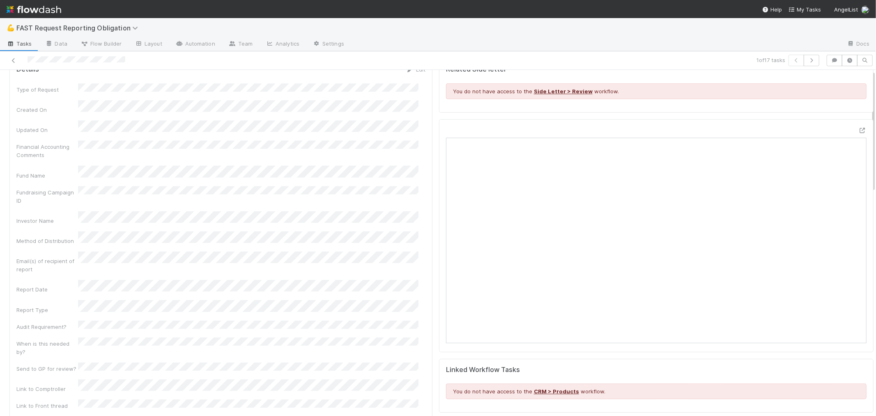
scroll to position [46, 0]
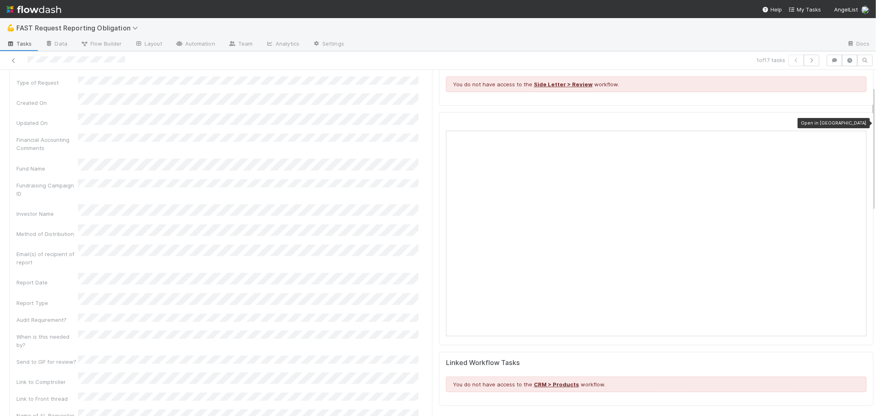
click at [859, 121] on icon at bounding box center [863, 123] width 8 height 5
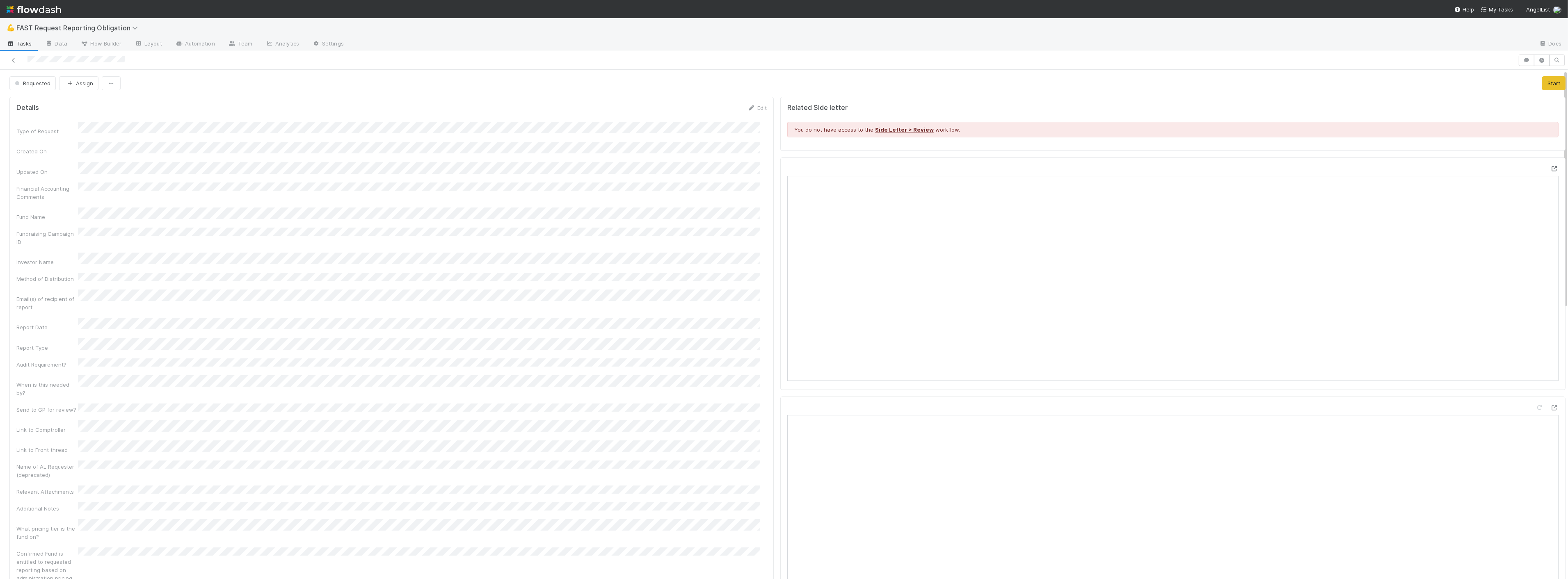
click at [875, 168] on icon at bounding box center [1555, 168] width 8 height 5
click at [230, 97] on div "Details Edit Type of Request Created On Updated On Financial Accounting Comment…" at bounding box center [391, 408] width 764 height 624
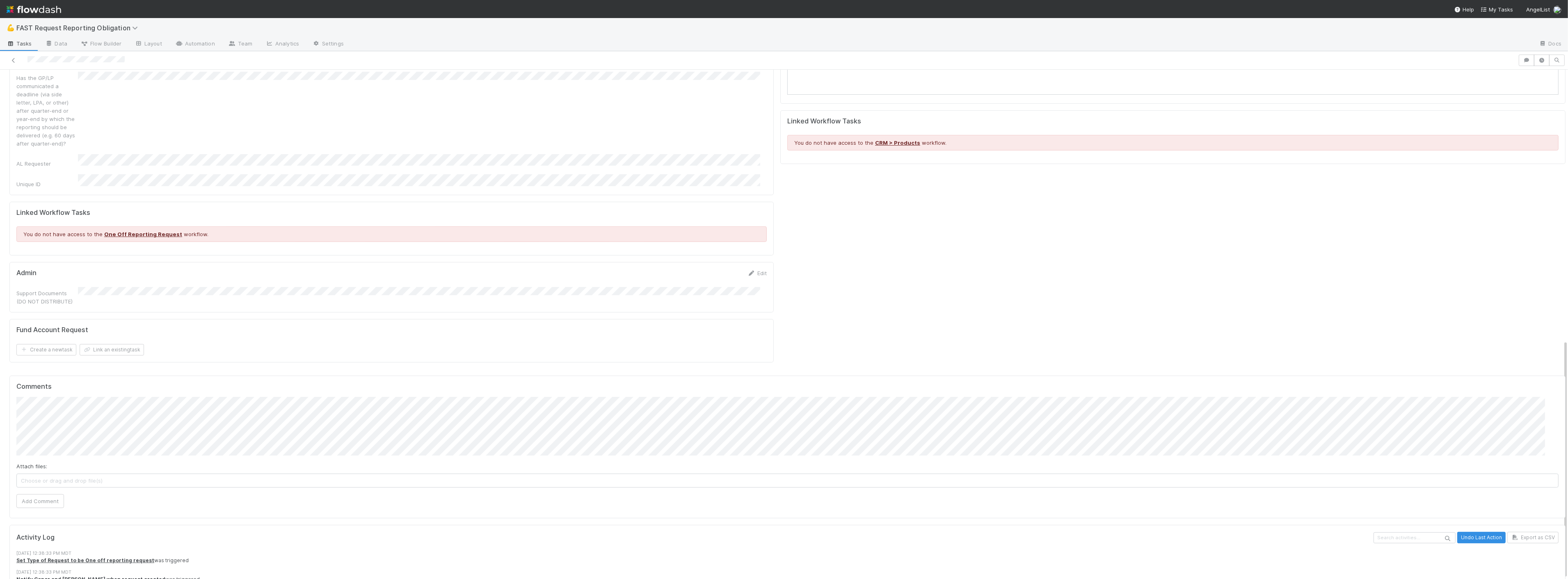
scroll to position [576, 0]
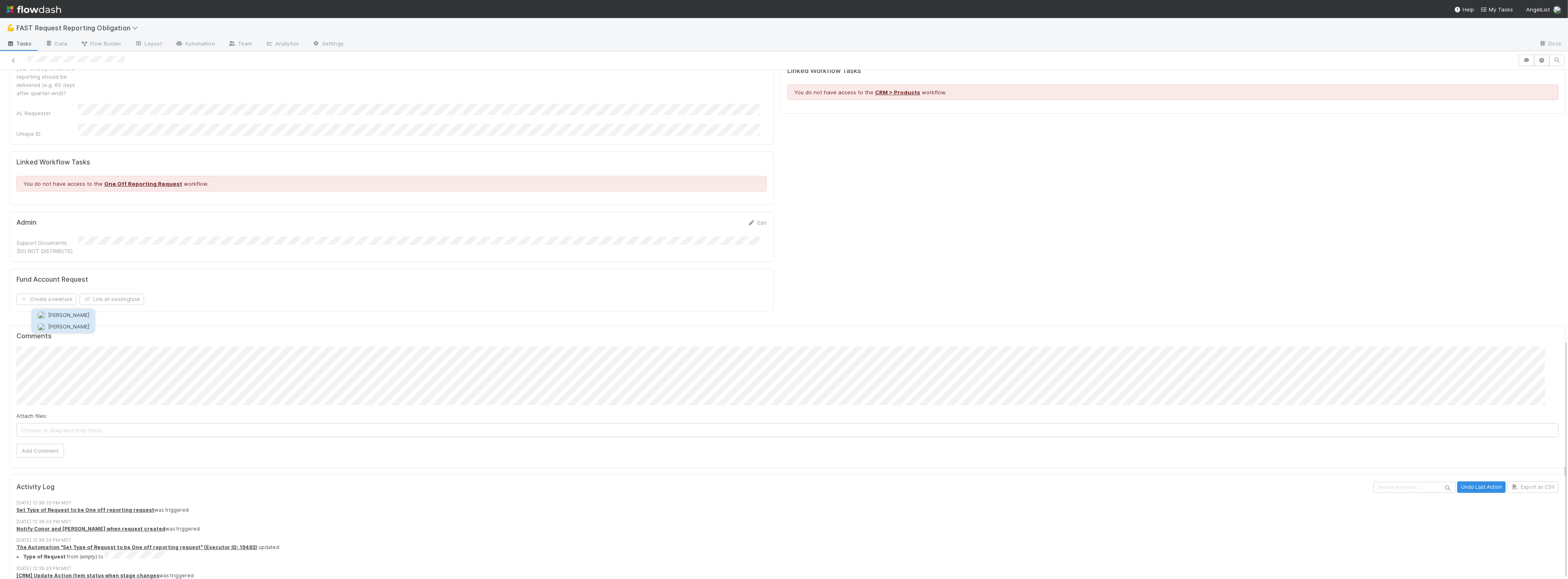
click at [67, 324] on span "Jeremy Nsouli" at bounding box center [68, 326] width 41 height 7
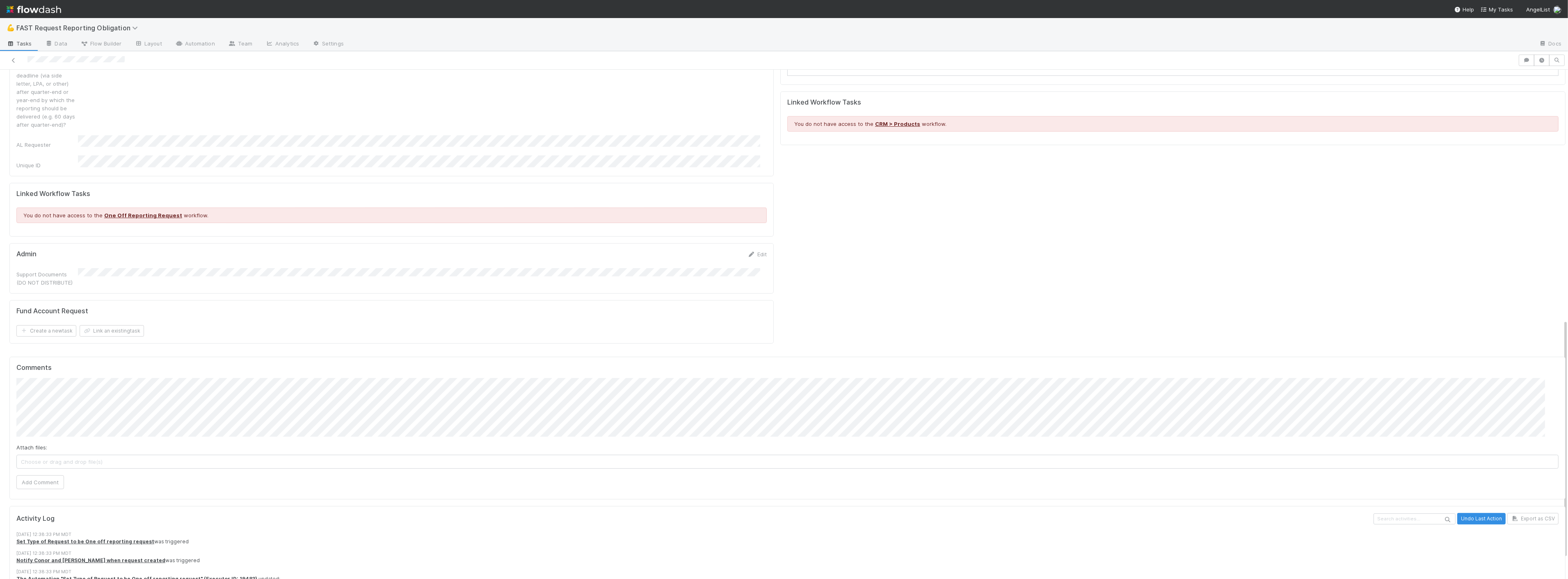
scroll to position [530, 0]
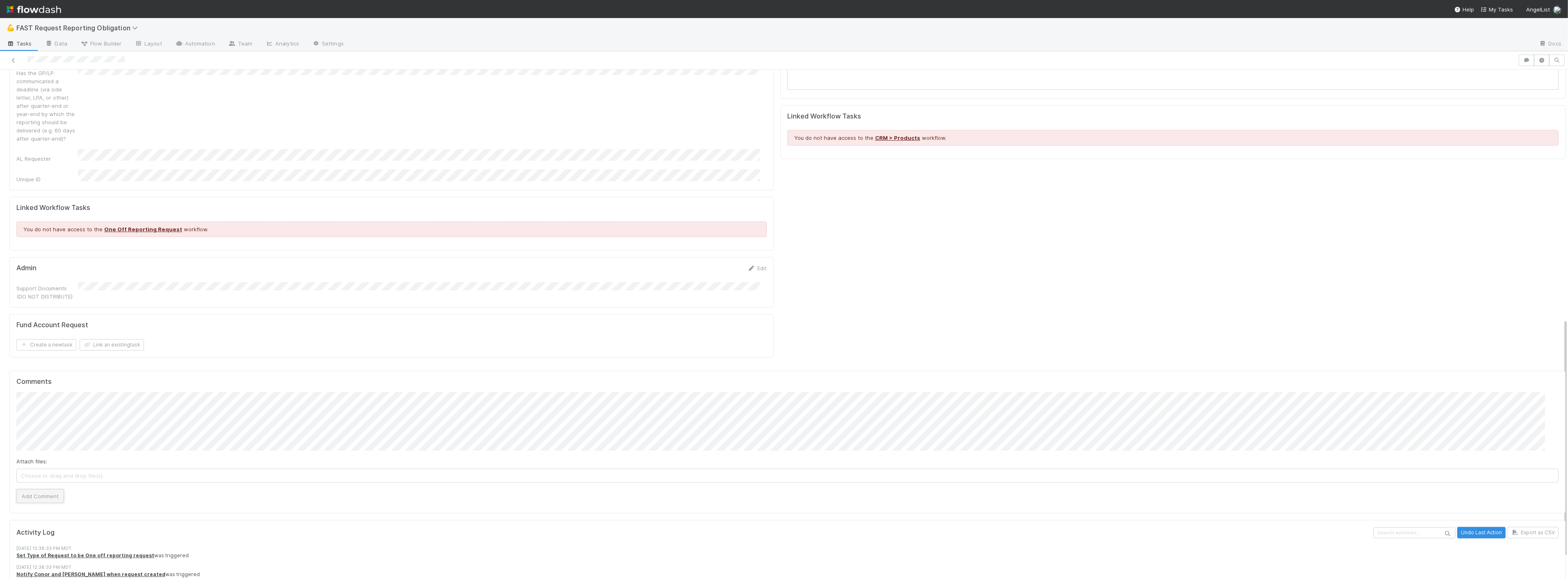
click at [46, 414] on button "Add Comment" at bounding box center [40, 496] width 48 height 14
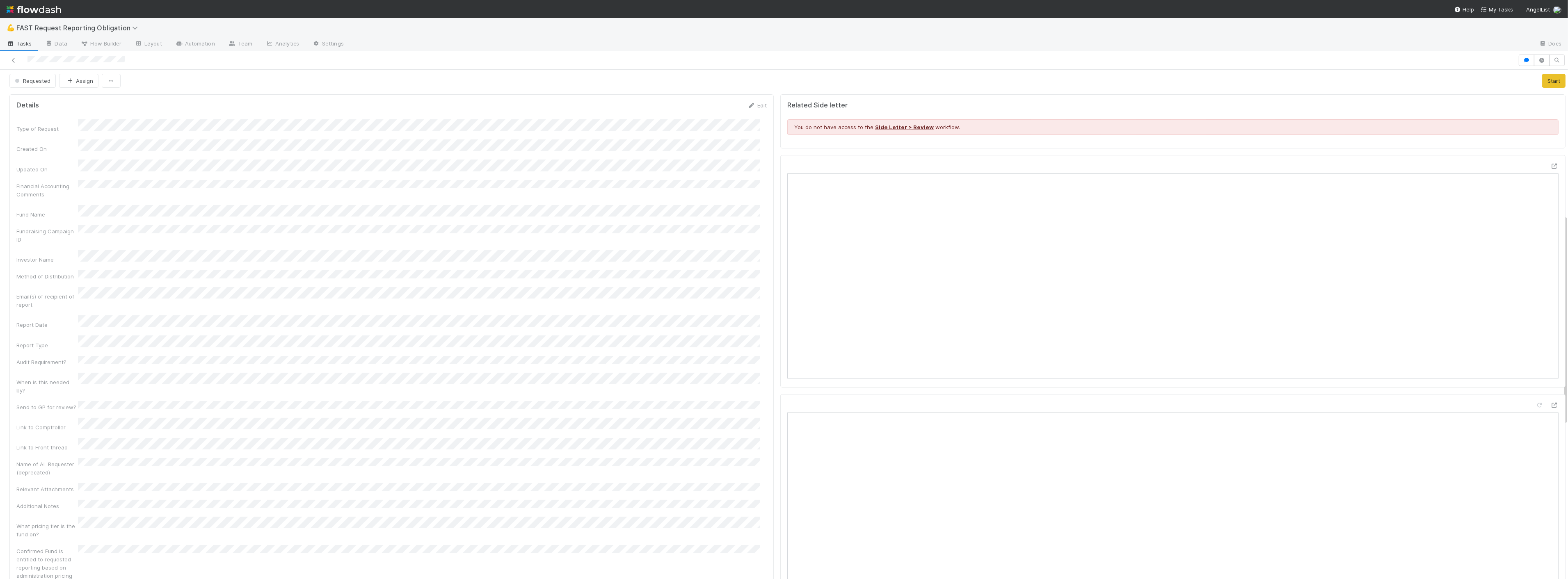
scroll to position [0, 0]
click at [50, 80] on span "Requested" at bounding box center [31, 83] width 37 height 7
click at [34, 202] on span "Approved" at bounding box center [29, 201] width 35 height 7
click at [77, 81] on button "Assign" at bounding box center [76, 83] width 39 height 14
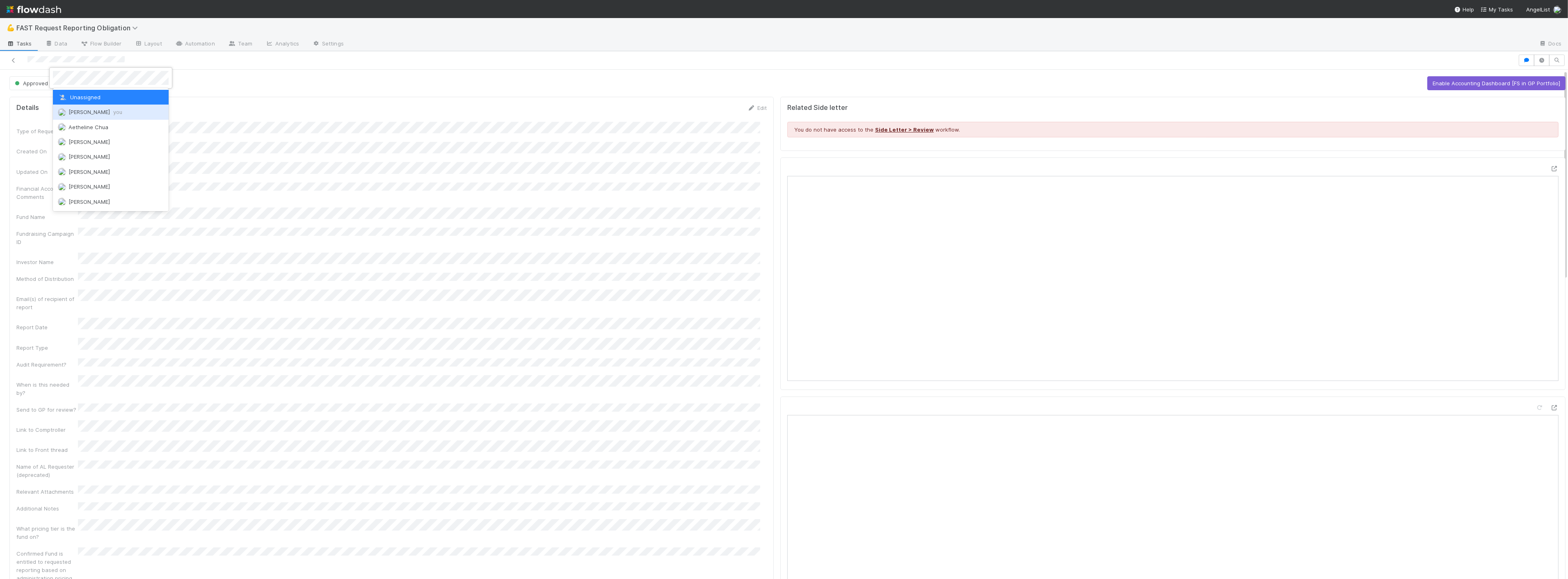
click at [97, 113] on span "Zach Byers you" at bounding box center [96, 112] width 54 height 7
click at [13, 58] on icon at bounding box center [13, 60] width 8 height 5
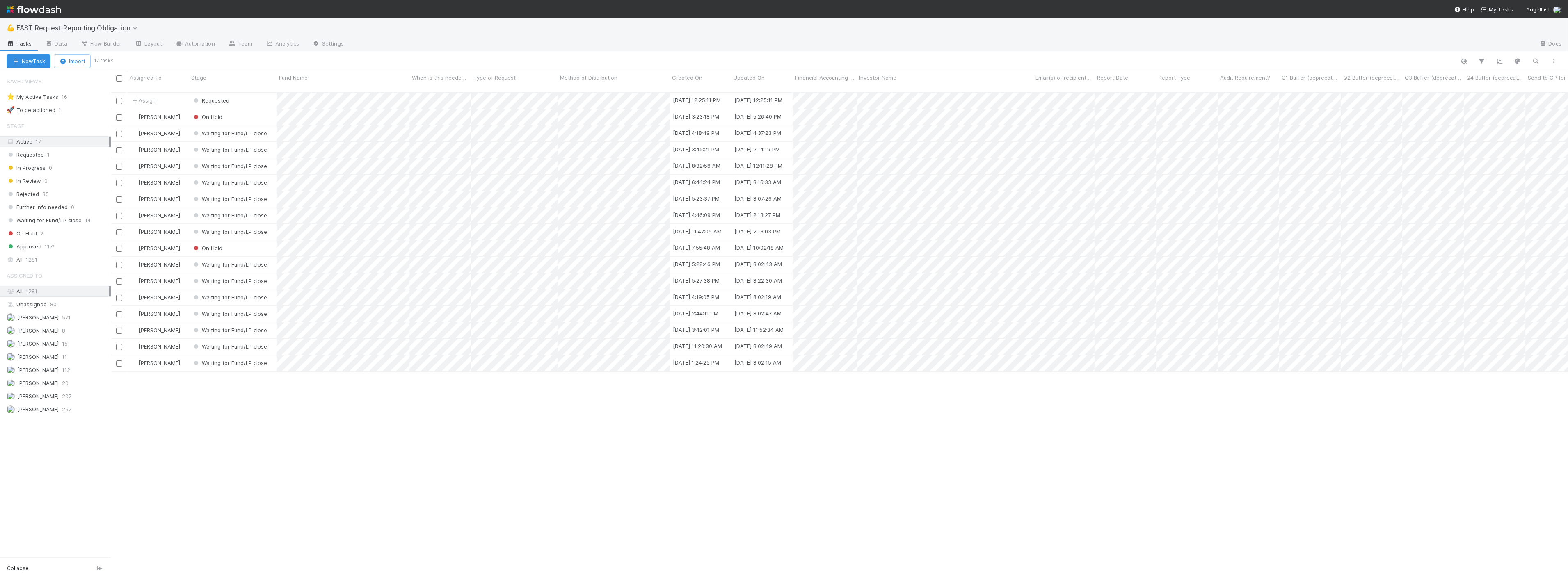
scroll to position [487, 1450]
click at [252, 93] on div "Requested" at bounding box center [233, 101] width 88 height 16
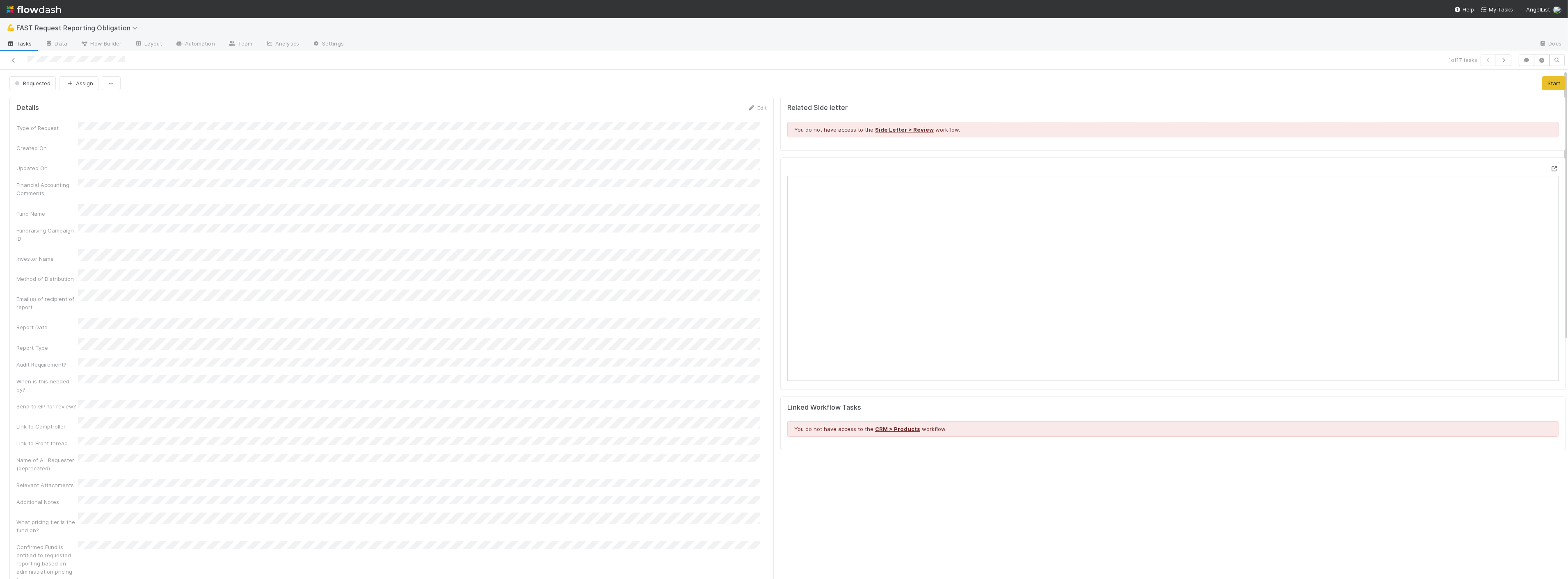
click at [875, 166] on icon at bounding box center [1555, 168] width 8 height 5
click at [412, 288] on div "Type of Request Created On Updated On Financial Accounting Comments Fund Name F…" at bounding box center [391, 414] width 750 height 585
click at [875, 164] on div at bounding box center [1173, 274] width 785 height 233
click at [875, 166] on div at bounding box center [1555, 169] width 8 height 8
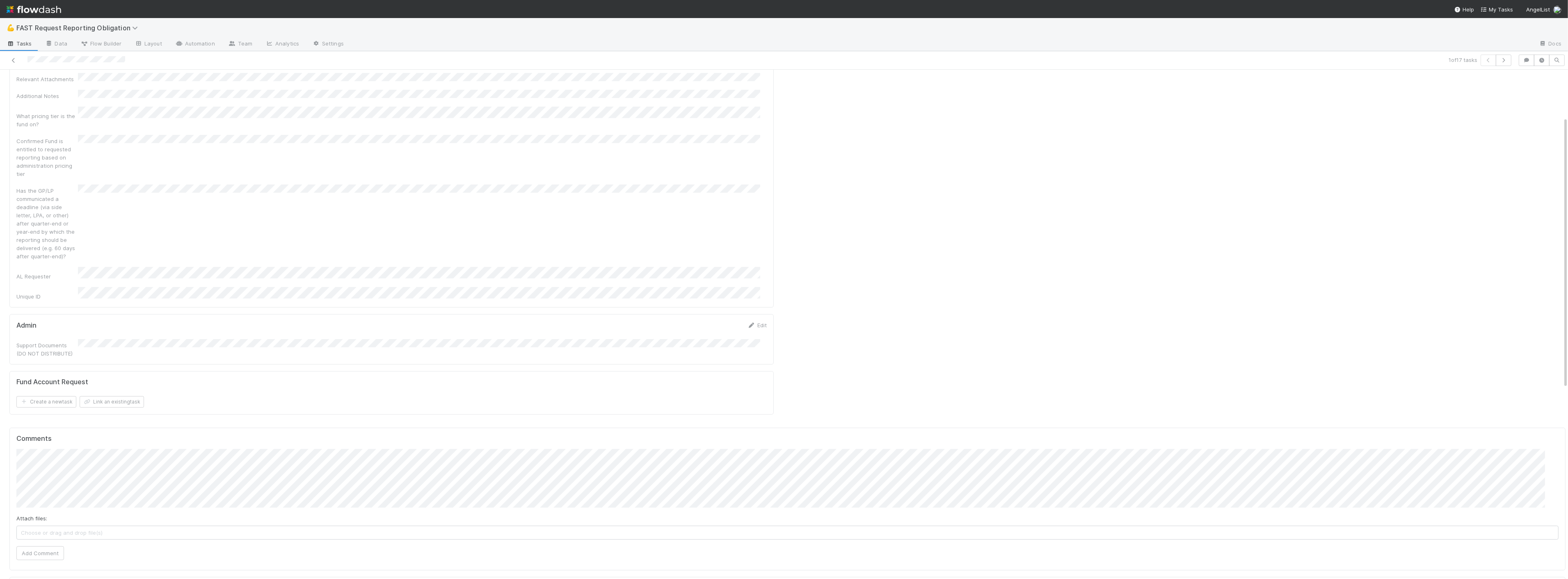
scroll to position [447, 0]
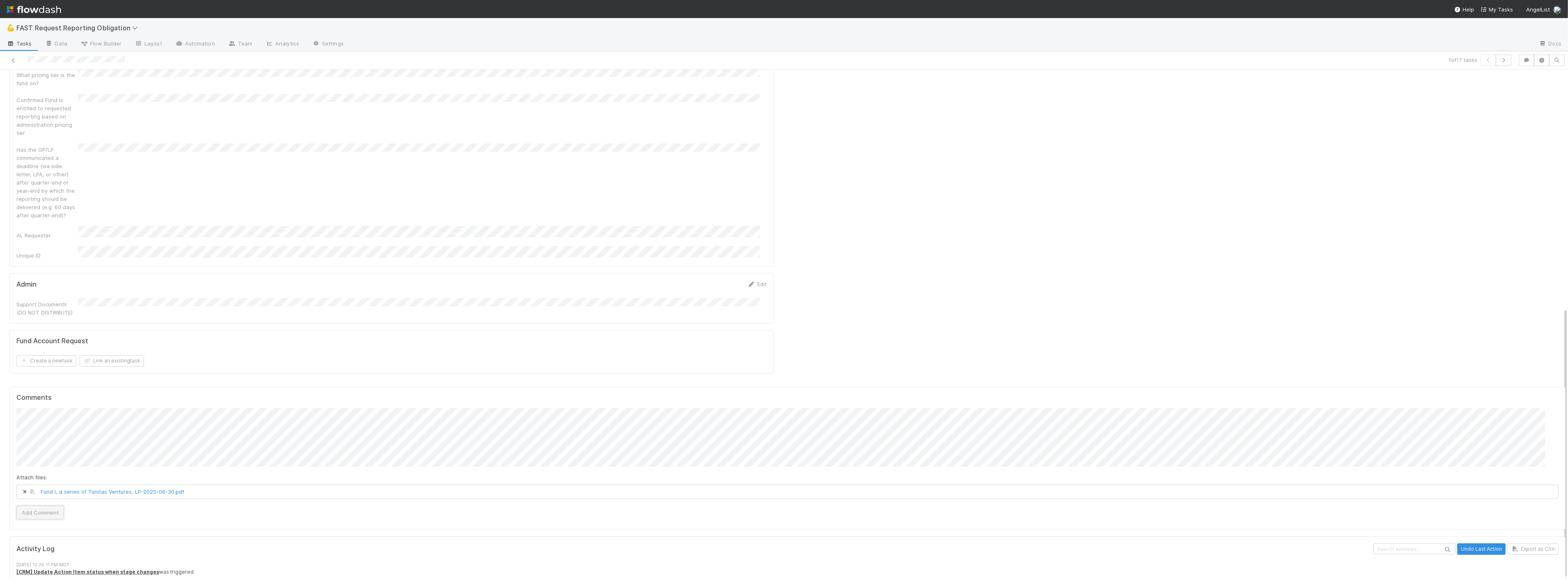
click at [46, 414] on button "Add Comment" at bounding box center [40, 513] width 48 height 14
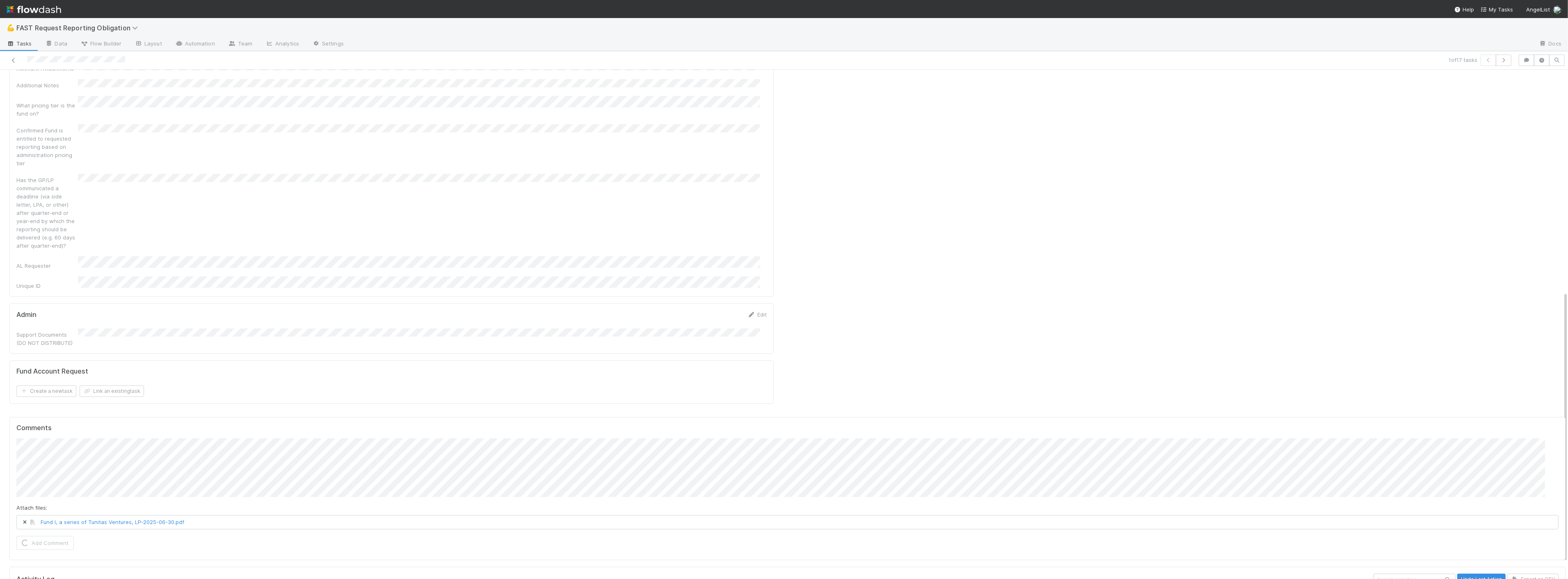
scroll to position [401, 0]
click at [757, 319] on div "Admin Edit Support Documents (DO NOT DISTRIBUTE)" at bounding box center [391, 344] width 764 height 51
click at [753, 326] on link "Edit" at bounding box center [757, 329] width 19 height 7
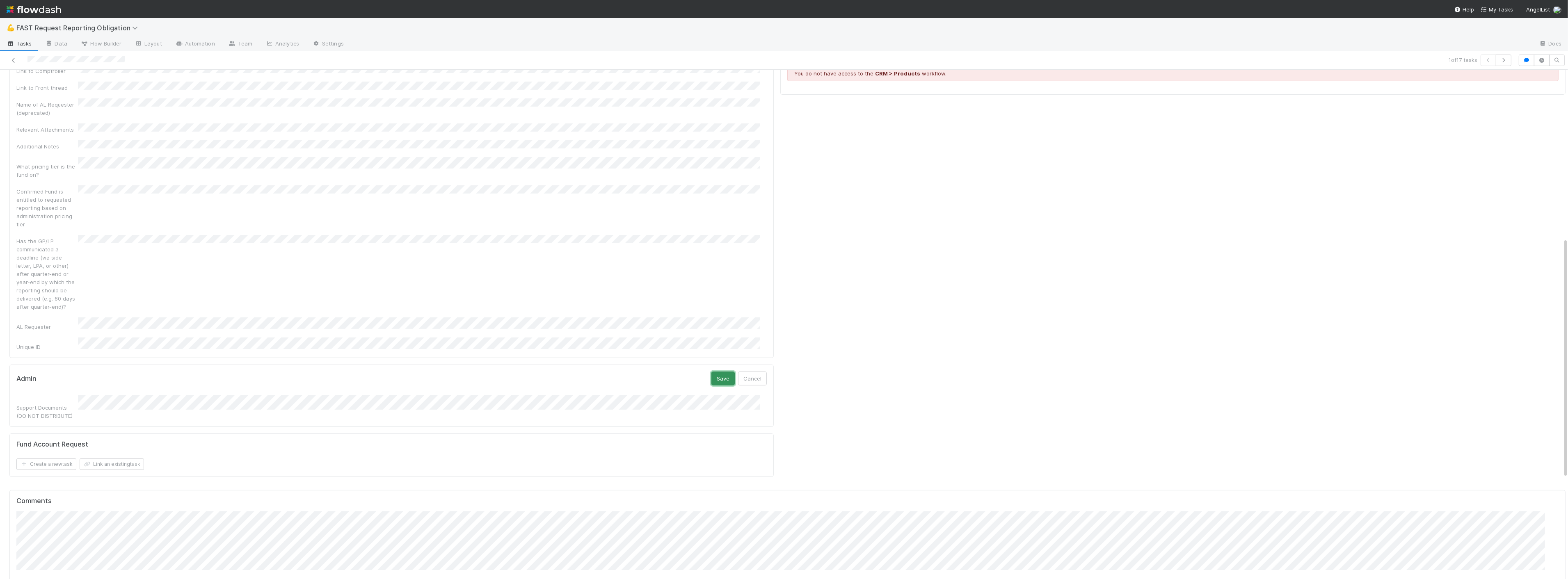
click at [711, 371] on button "Save" at bounding box center [722, 378] width 23 height 14
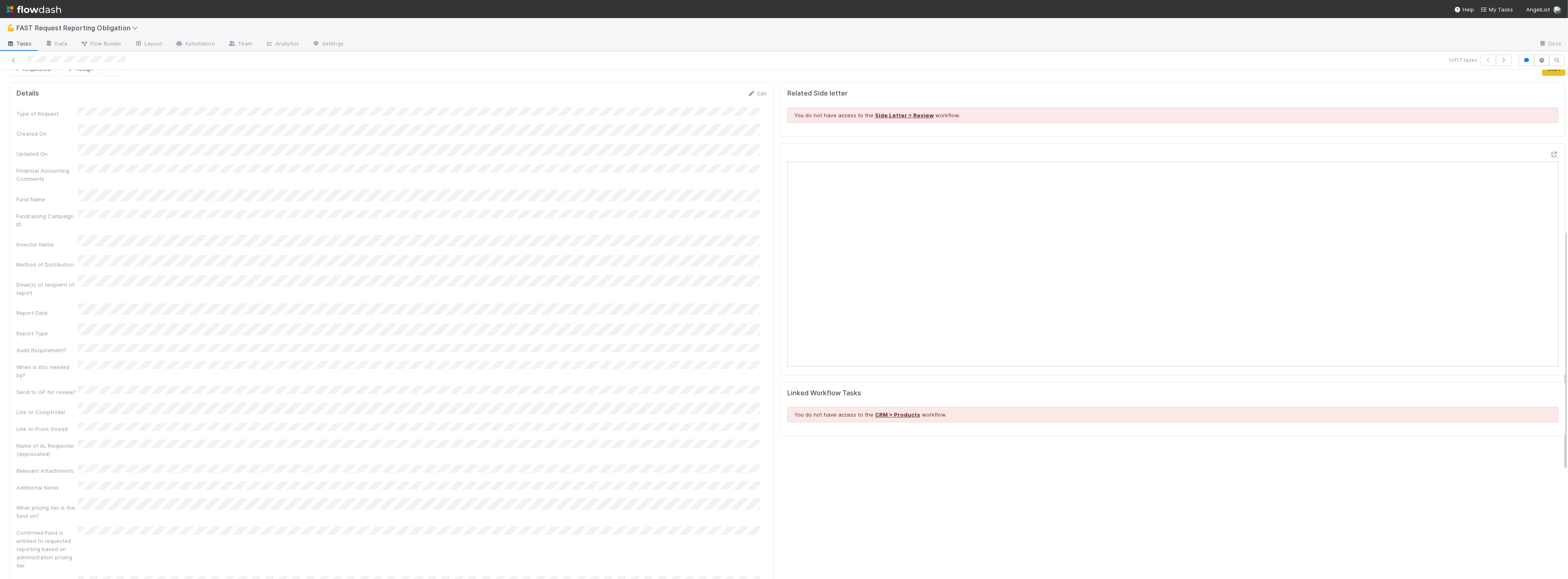
scroll to position [0, 0]
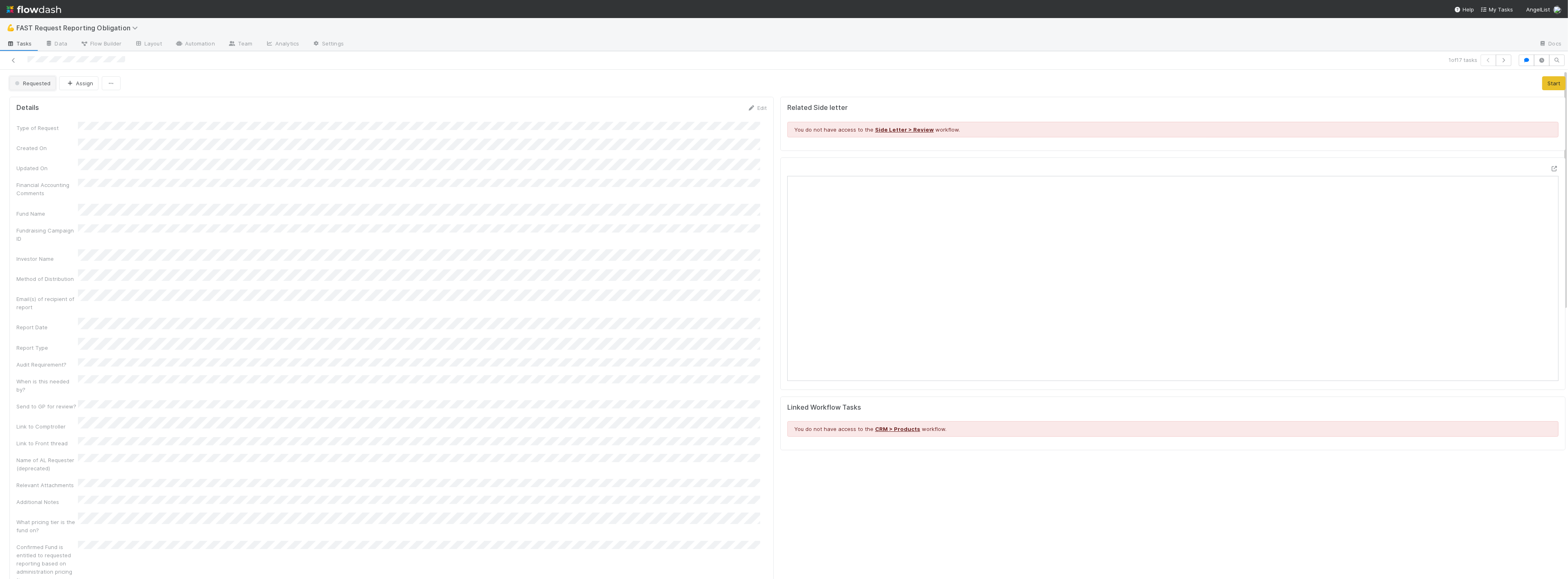
click at [31, 79] on button "Requested" at bounding box center [32, 83] width 46 height 14
click at [39, 207] on span "Approved" at bounding box center [29, 208] width 35 height 7
click at [68, 85] on icon "button" at bounding box center [70, 83] width 8 height 5
click at [87, 103] on span "Zach Byers you" at bounding box center [98, 104] width 54 height 7
click at [398, 135] on div "Type of Request Created On Updated On Financial Accounting Comments Fund Name F…" at bounding box center [391, 414] width 750 height 585
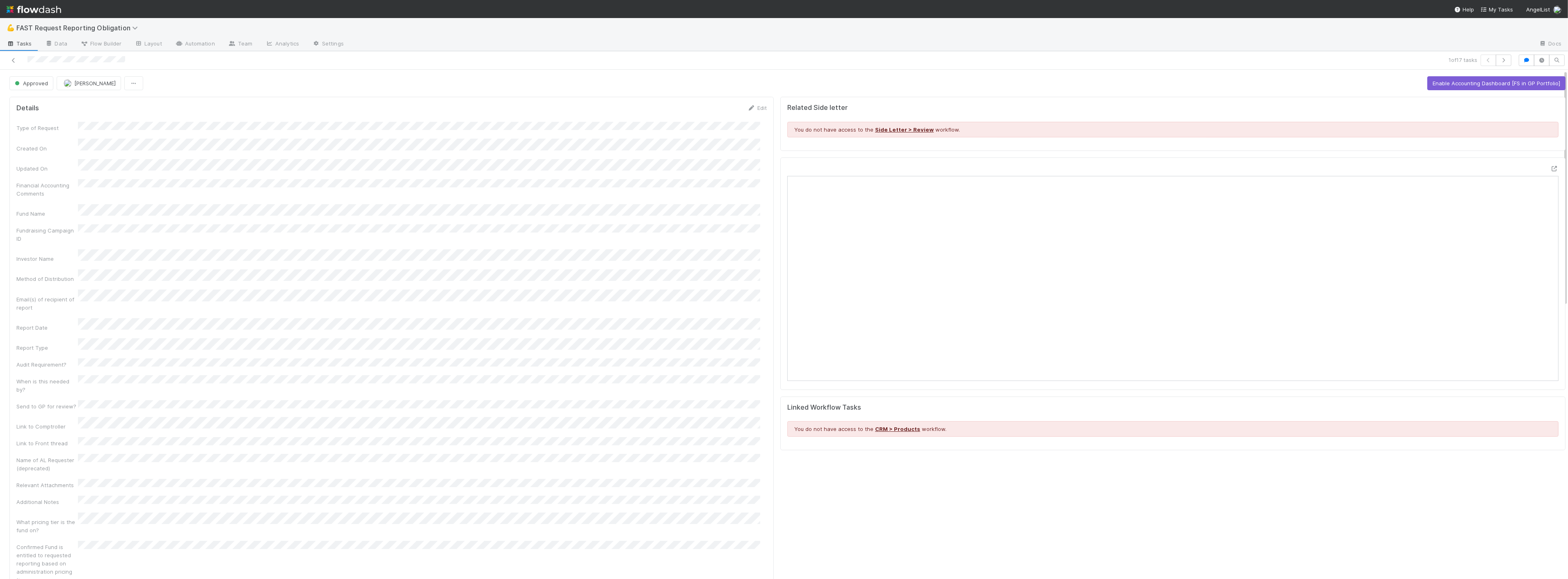
click at [9, 55] on div at bounding box center [382, 61] width 757 height 12
click at [17, 58] on icon at bounding box center [13, 60] width 8 height 5
